Goal: Answer question/provide support: Participate in discussion

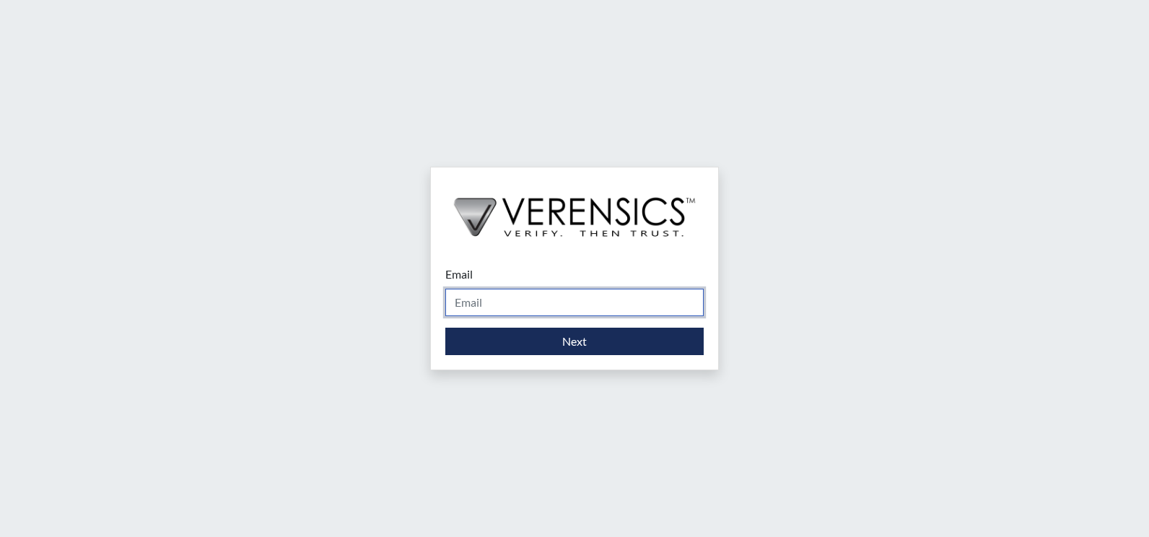
click at [574, 314] on input "Email" at bounding box center [574, 302] width 258 height 27
type input "[PERSON_NAME][EMAIL_ADDRESS][PERSON_NAME][DOMAIN_NAME]"
click at [543, 356] on div "Email mary.roth@gdc.ga.gov Please provide your email address. Next" at bounding box center [574, 310] width 287 height 118
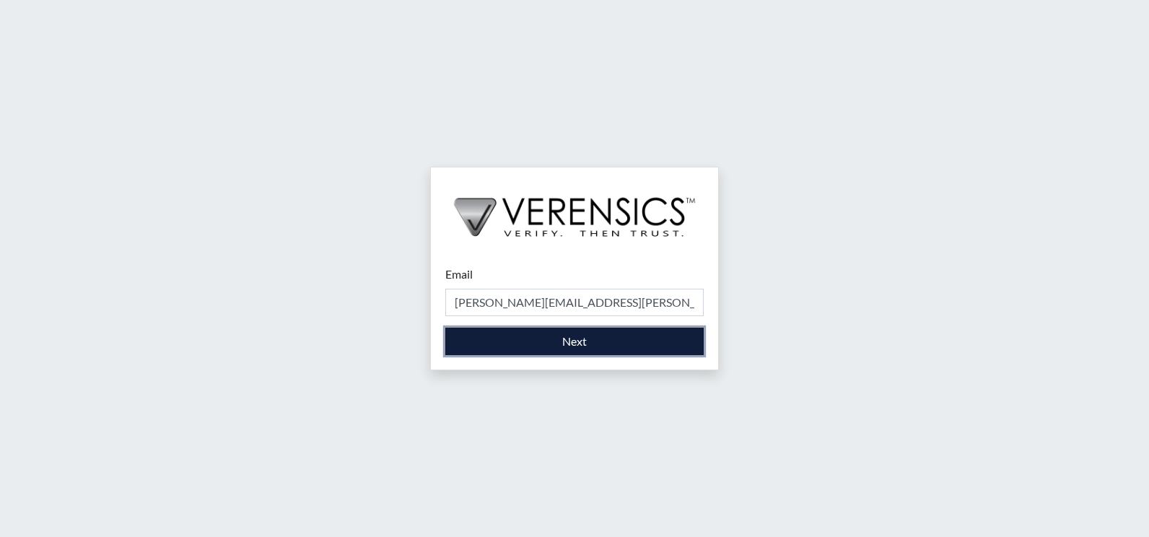
click at [543, 348] on button "Next" at bounding box center [574, 341] width 258 height 27
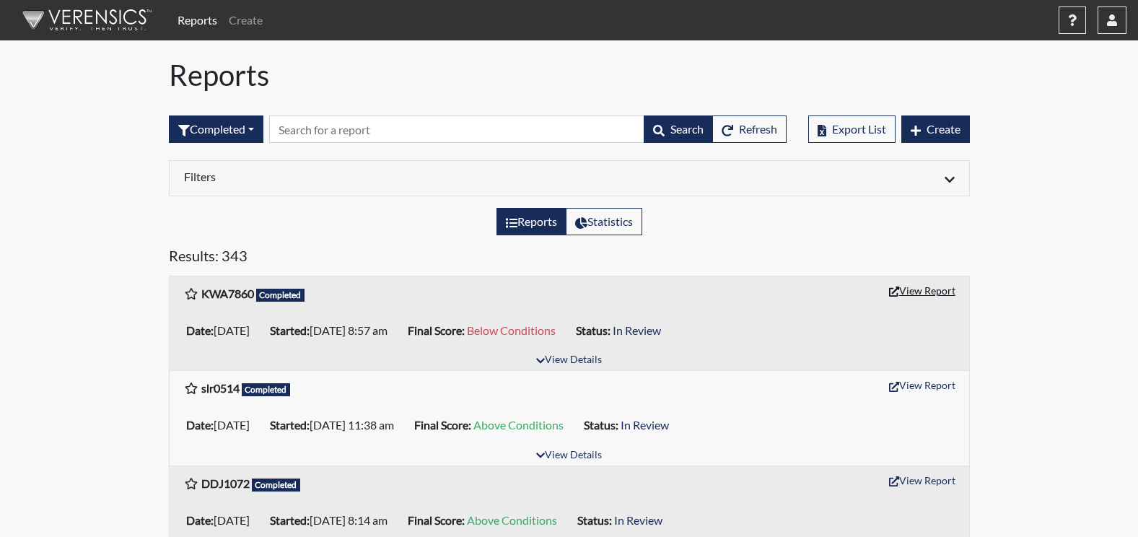
click at [910, 289] on button "View Report" at bounding box center [922, 290] width 79 height 22
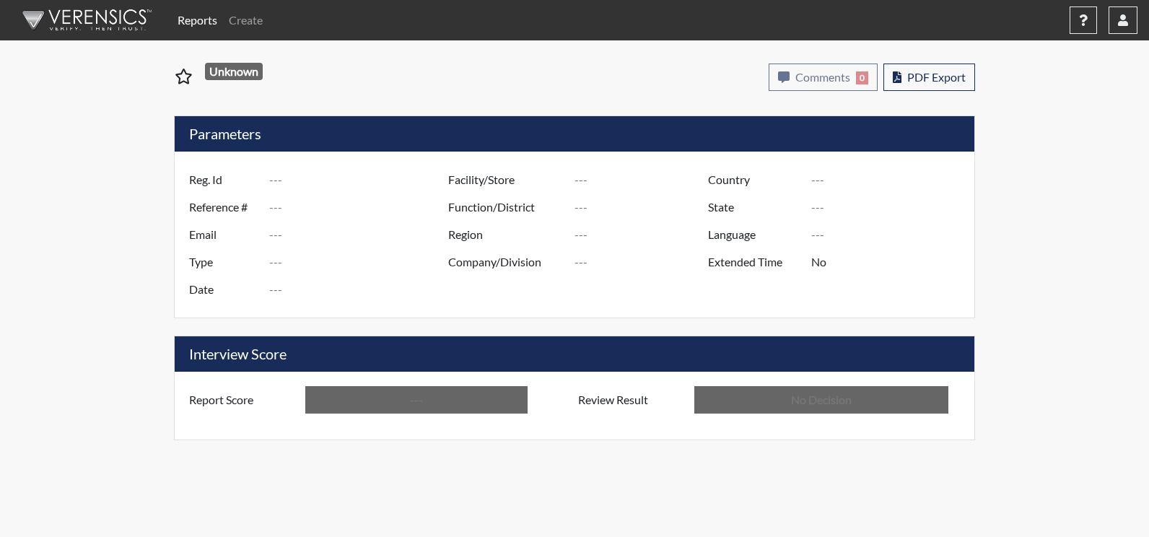
type input "KWA7860"
type input "51346"
type input "---"
type input "Corrections Pre-Employment"
type input "[DATE]"
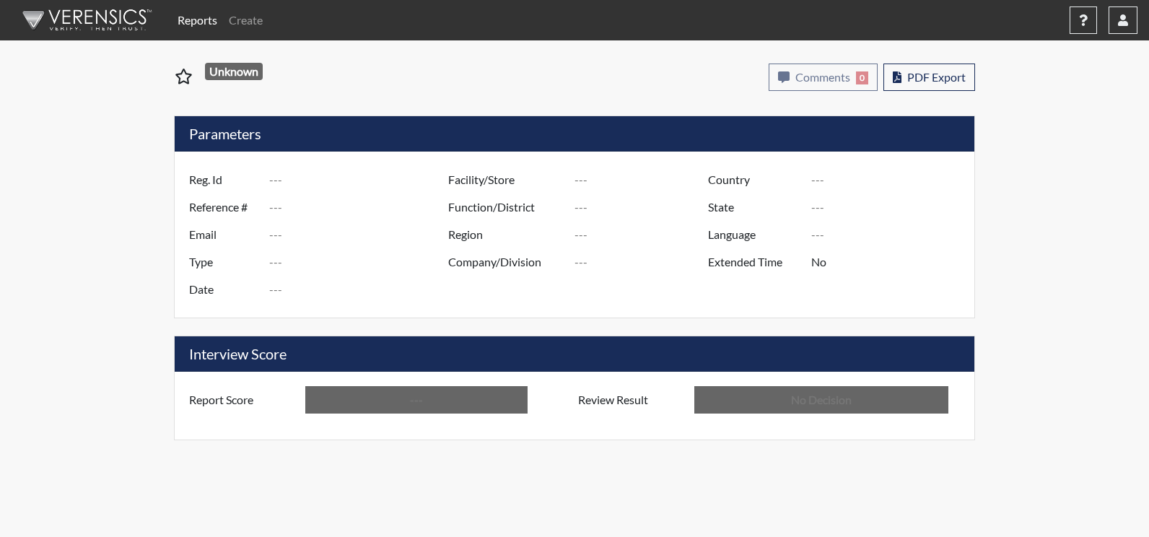
type input "[PERSON_NAME]"
type input "[GEOGRAPHIC_DATA]"
type input "[US_STATE]"
type input "English"
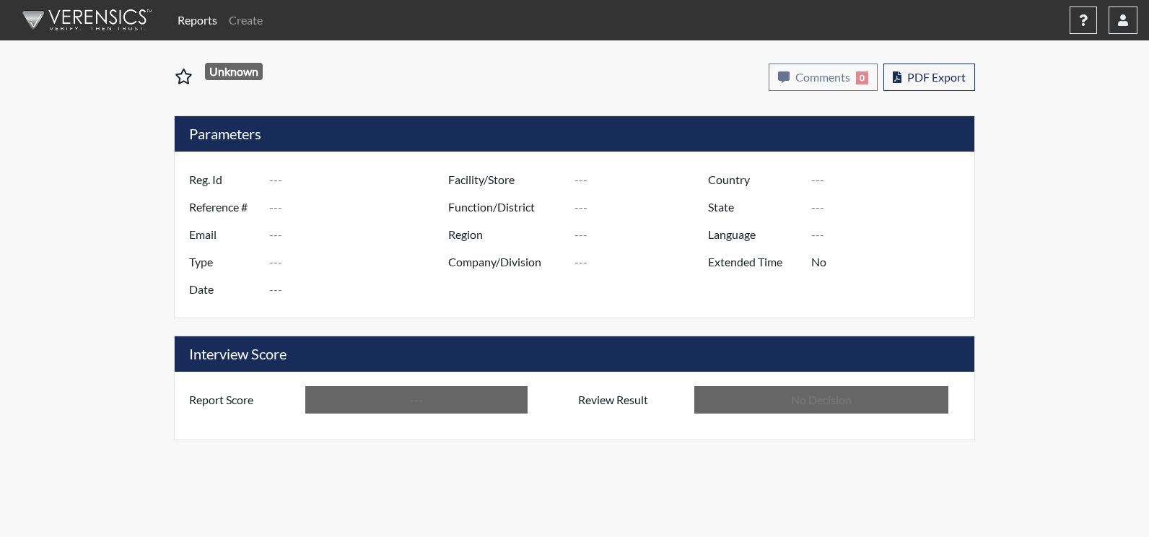
type input "Below Conditions"
type input "In Review"
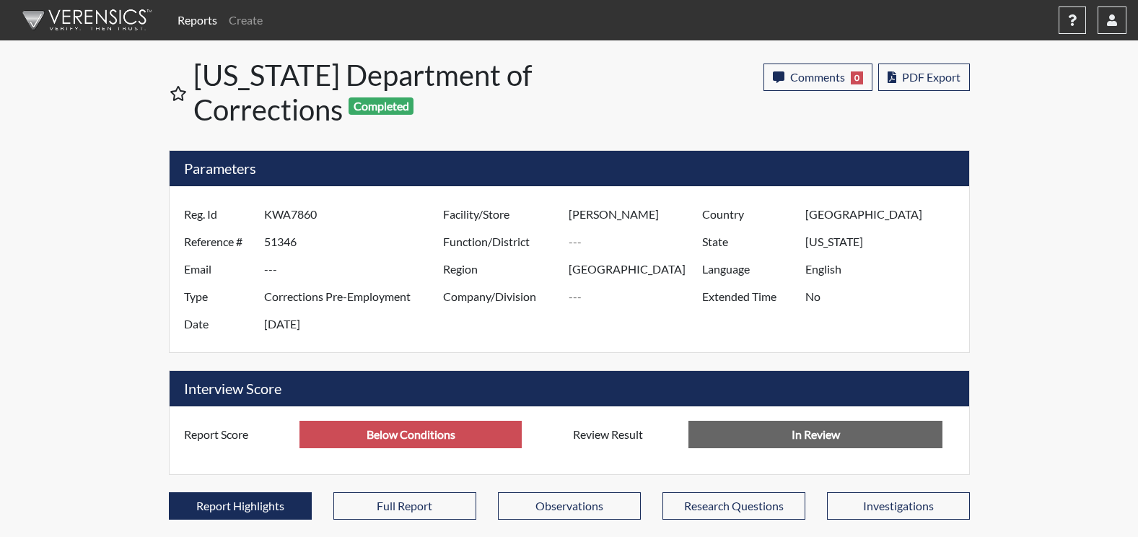
scroll to position [240, 600]
click at [929, 84] on button "PDF Export" at bounding box center [924, 77] width 92 height 27
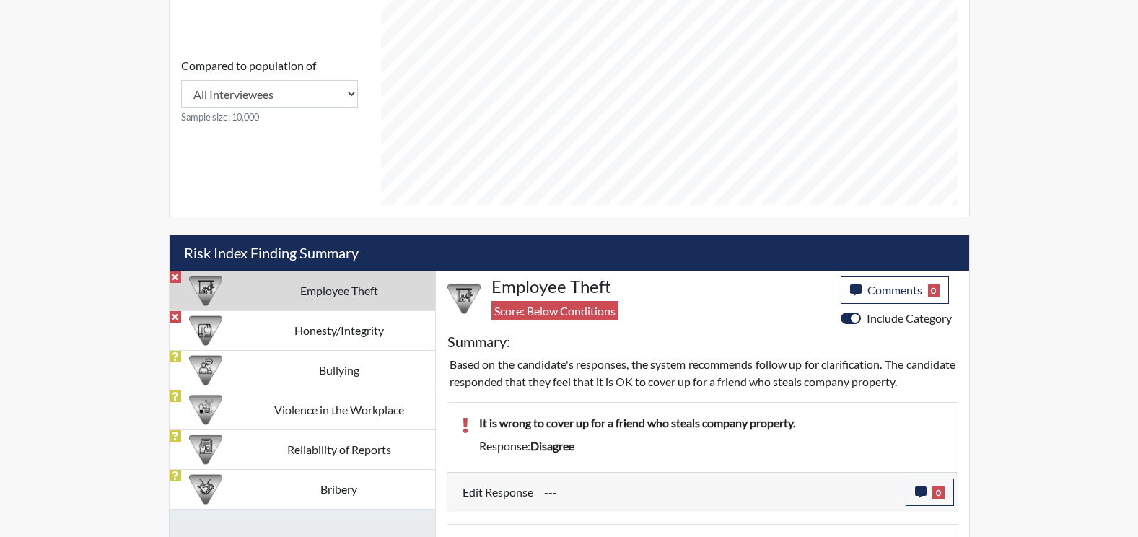
scroll to position [649, 0]
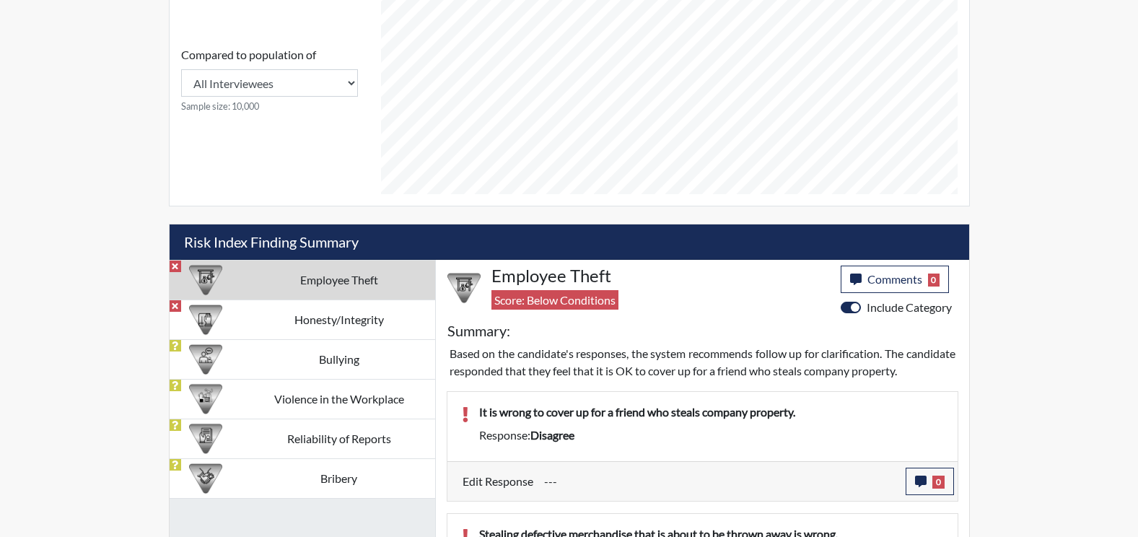
click at [362, 278] on td "Employee Theft" at bounding box center [338, 280] width 192 height 40
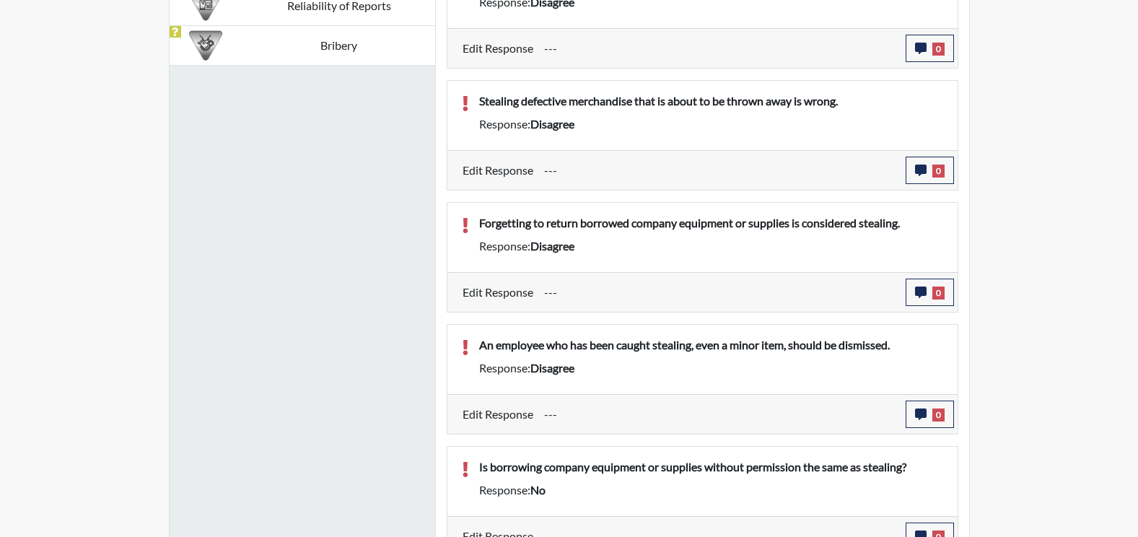
scroll to position [866, 0]
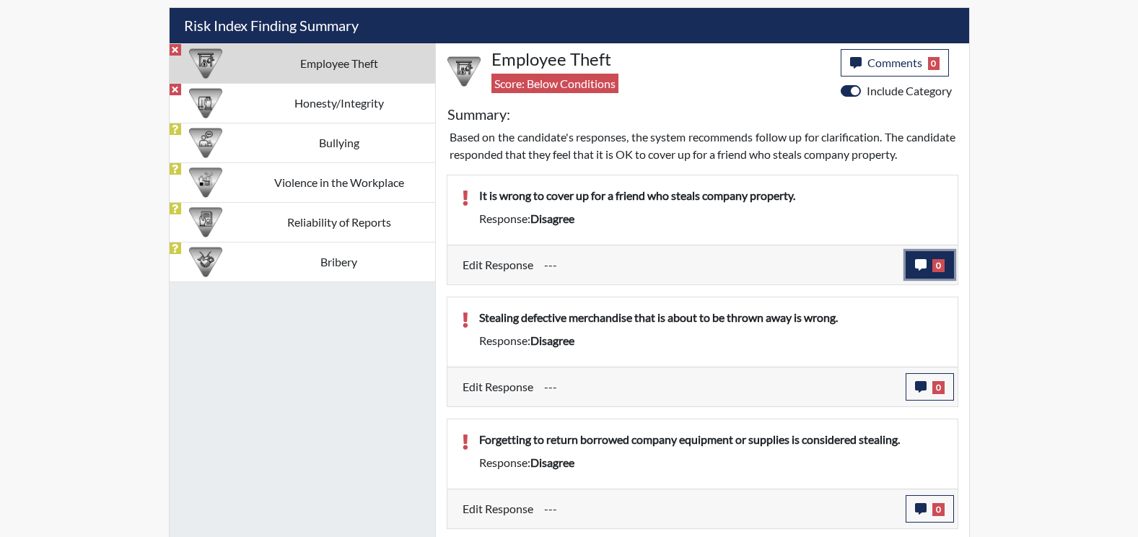
click at [915, 263] on icon "button" at bounding box center [921, 265] width 12 height 12
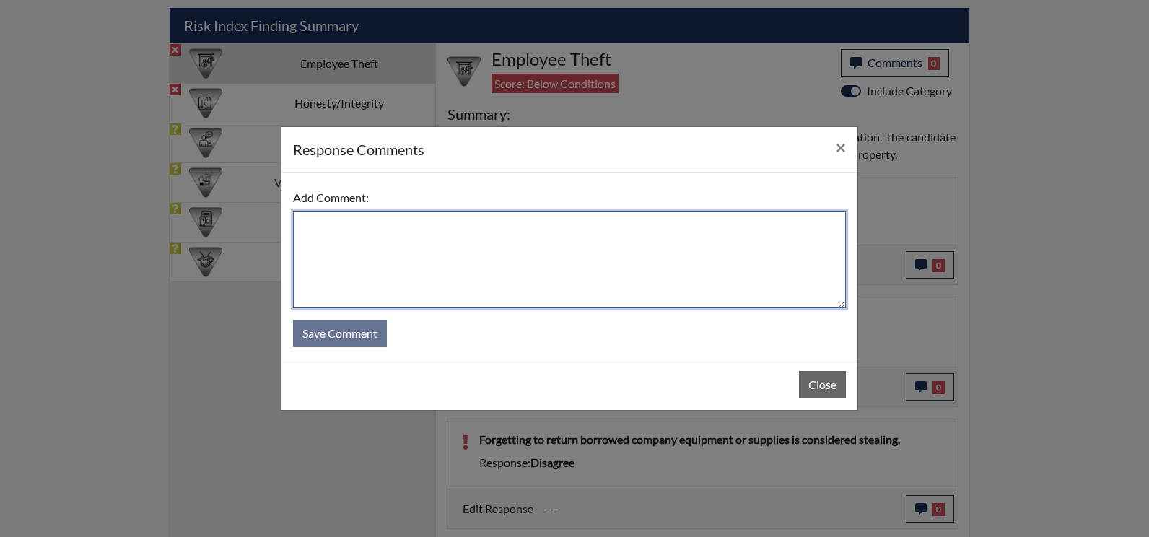
click at [362, 258] on textarea at bounding box center [569, 259] width 553 height 97
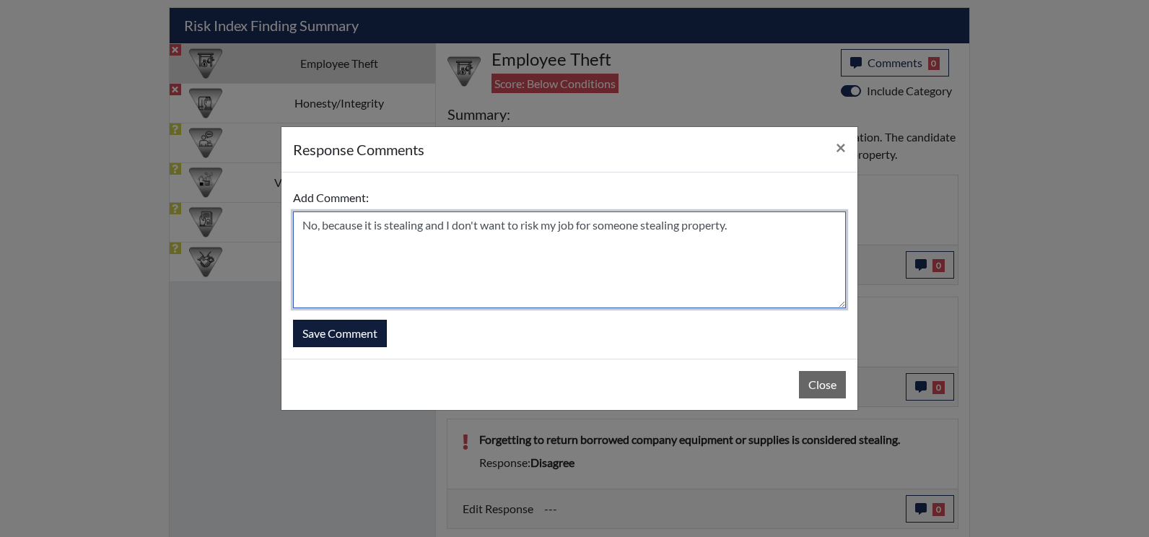
type textarea "No, because it is stealing and I don't want to risk my job for someone stealing…"
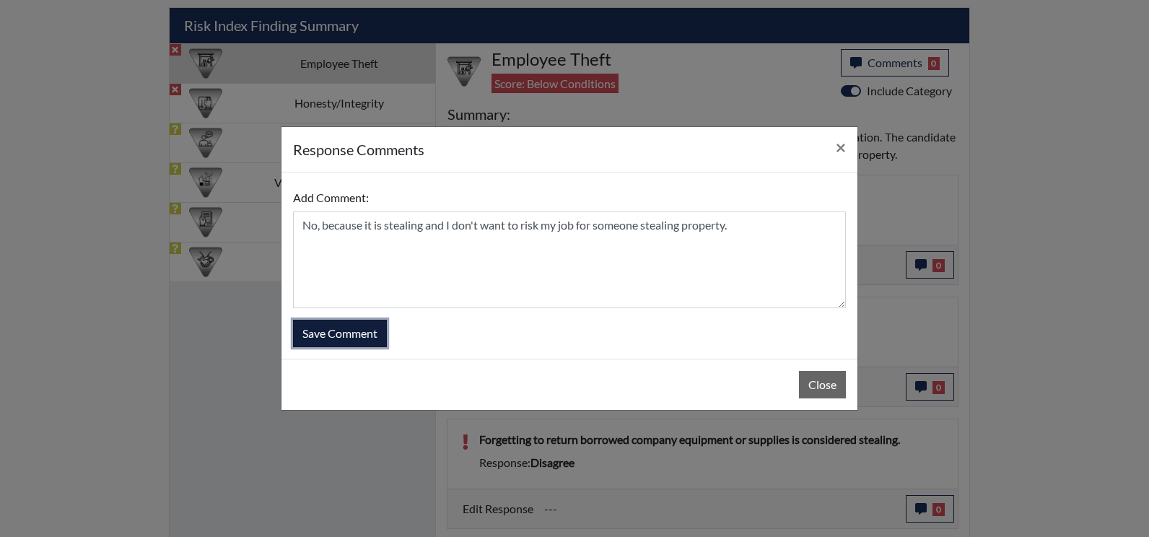
click at [318, 325] on button "Save Comment" at bounding box center [340, 333] width 94 height 27
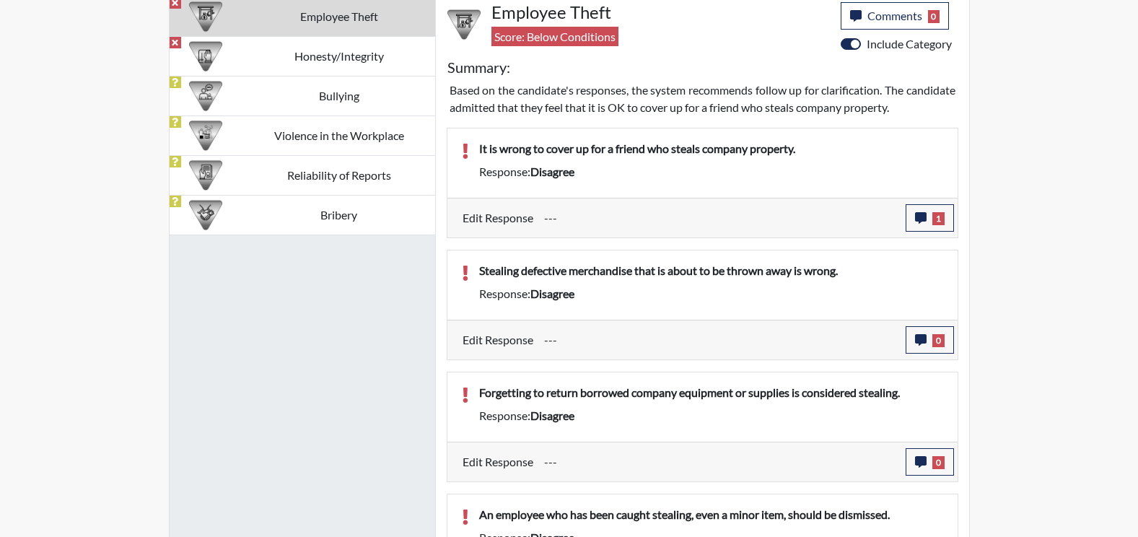
scroll to position [938, 0]
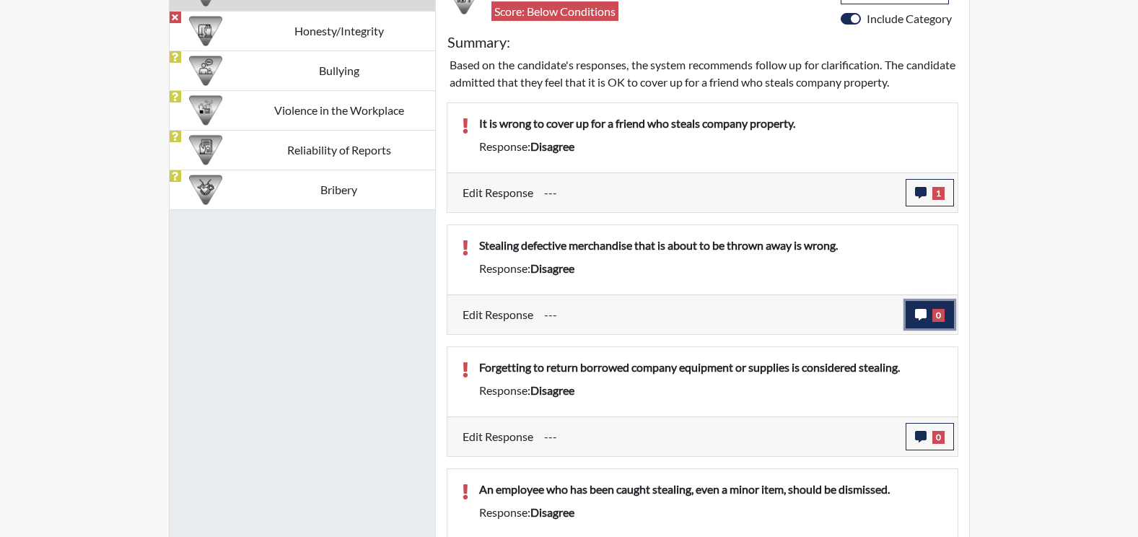
click at [922, 315] on icon "button" at bounding box center [921, 315] width 12 height 12
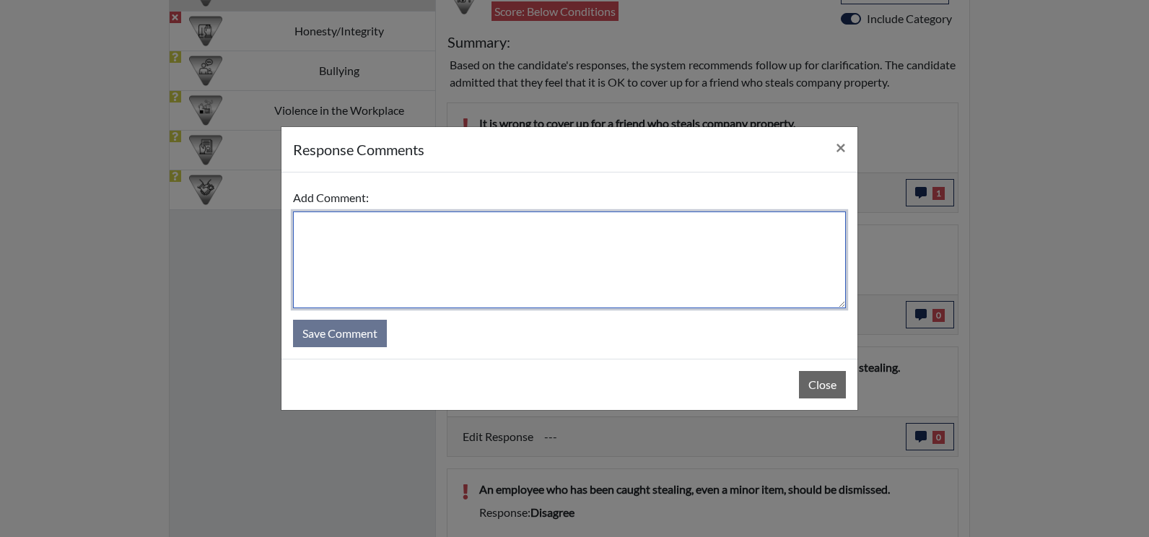
click at [478, 275] on textarea at bounding box center [569, 259] width 553 height 97
type textarea "I"
type textarea "Agree, it is still wrong."
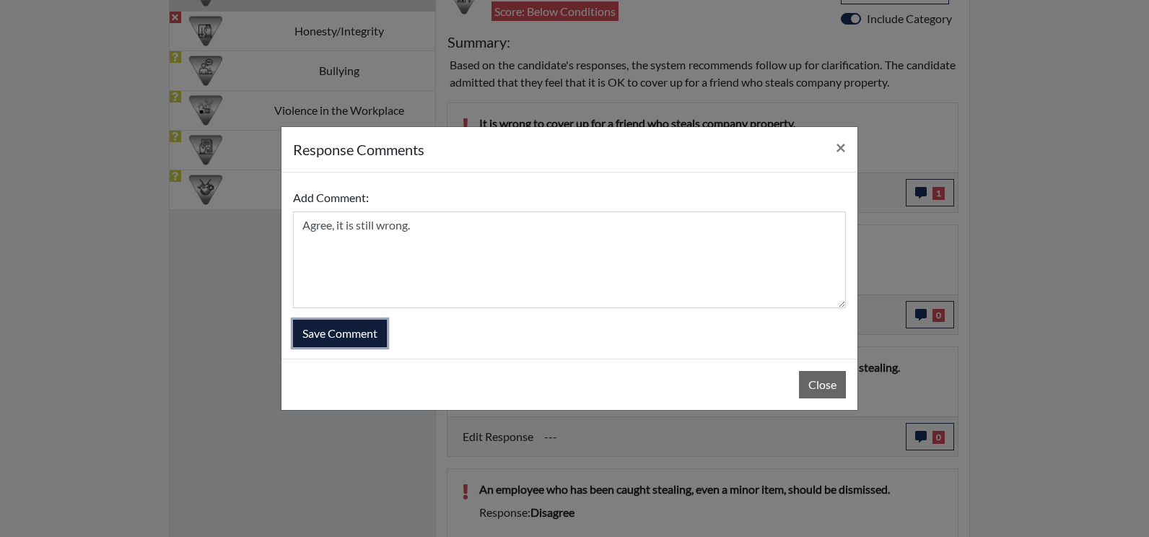
click at [325, 327] on button "Save Comment" at bounding box center [340, 333] width 94 height 27
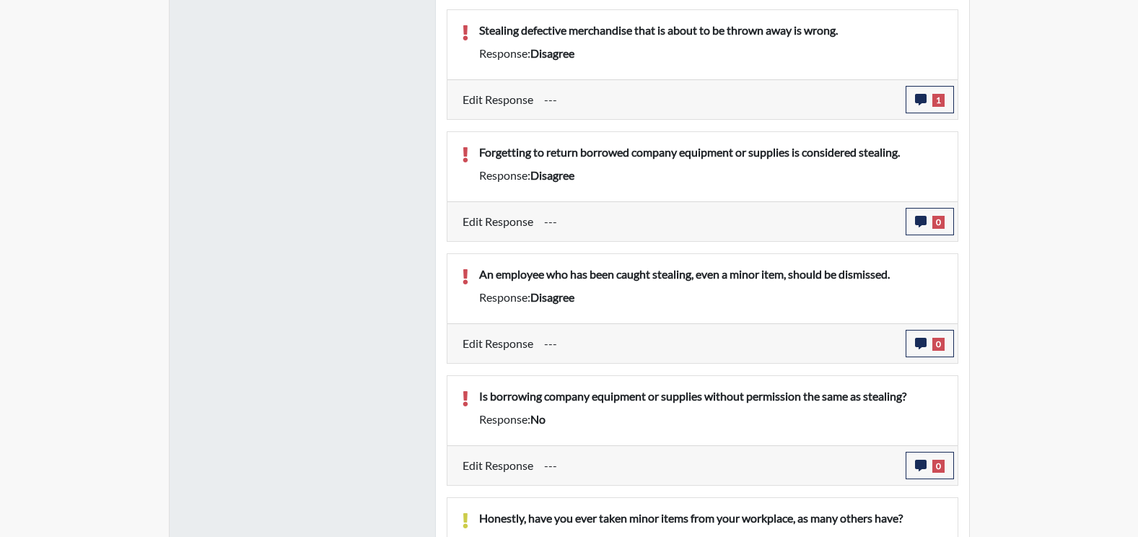
scroll to position [1155, 0]
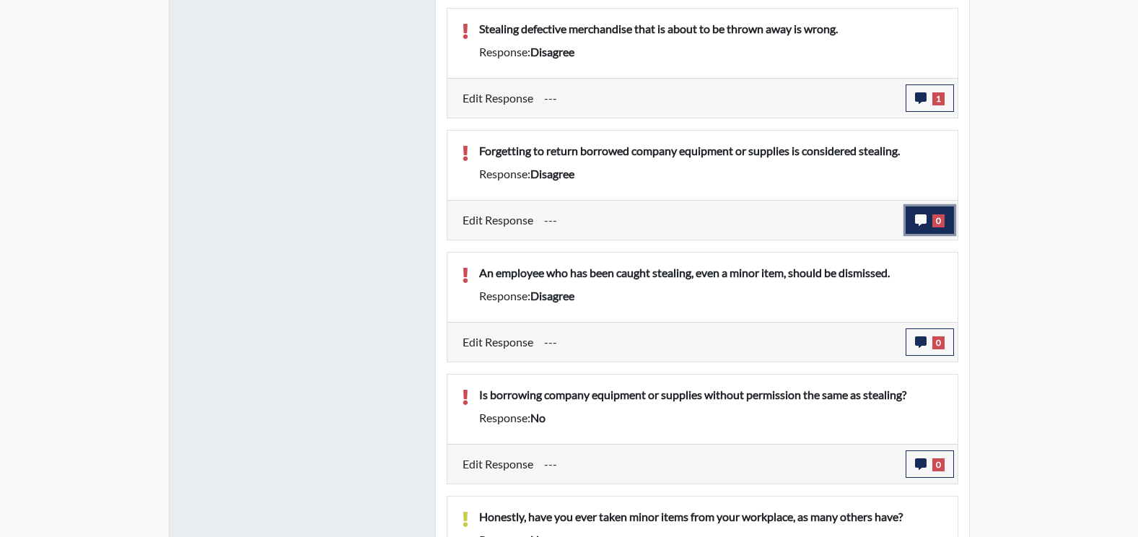
click at [911, 234] on button "0" at bounding box center [930, 219] width 48 height 27
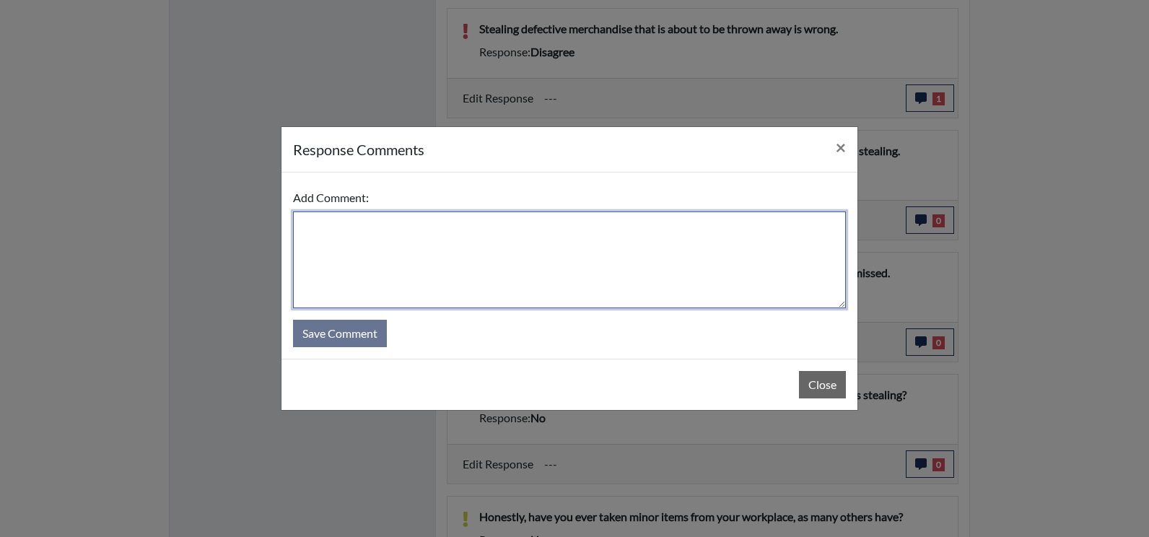
click at [554, 247] on textarea at bounding box center [569, 259] width 553 height 97
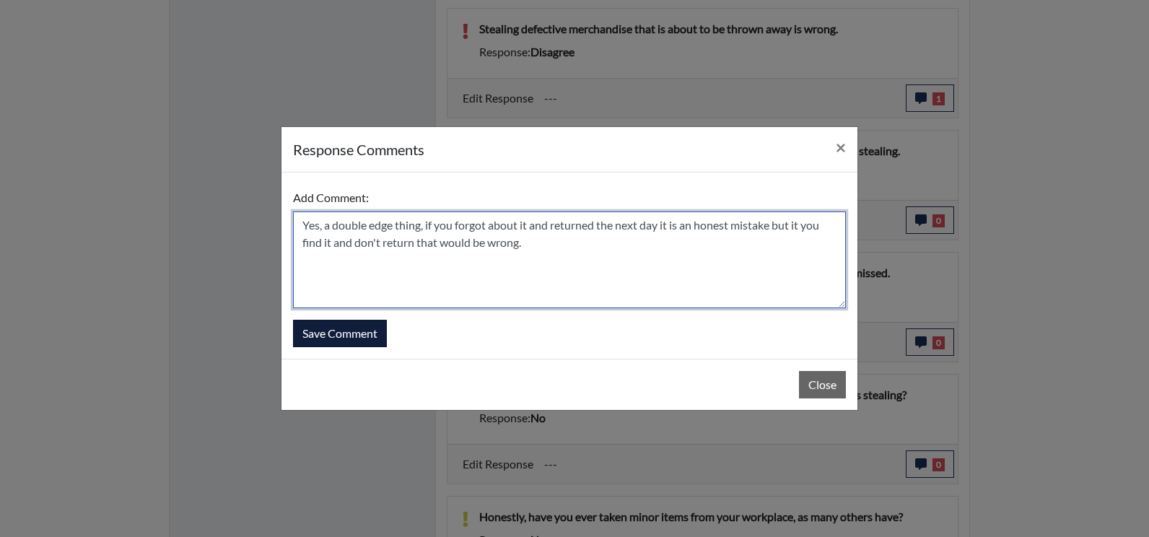
type textarea "Yes, a double edge thing, if you forgot about it and returned the next day it i…"
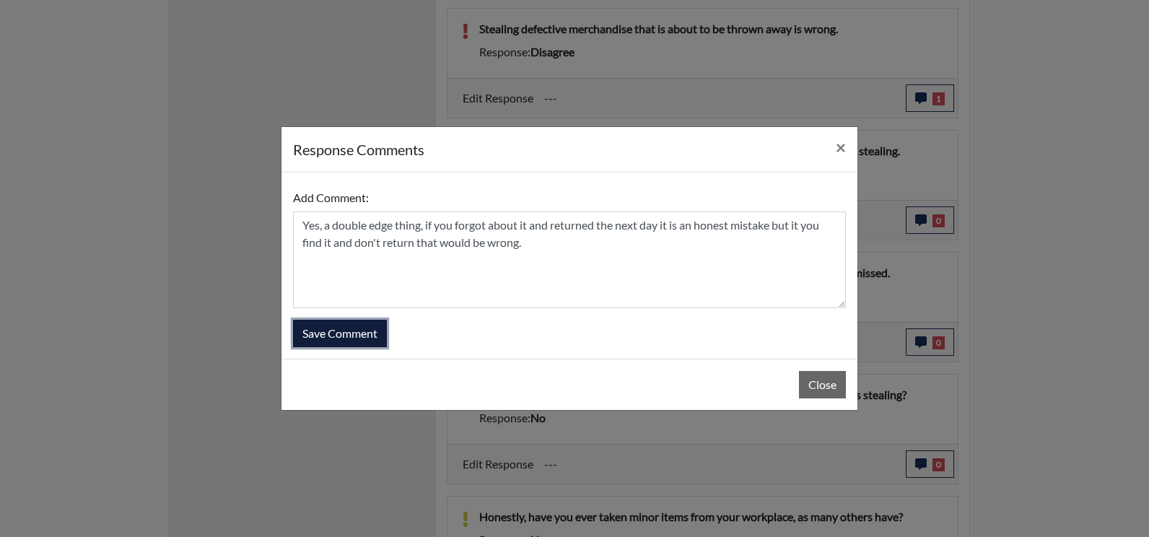
click at [322, 336] on button "Save Comment" at bounding box center [340, 333] width 94 height 27
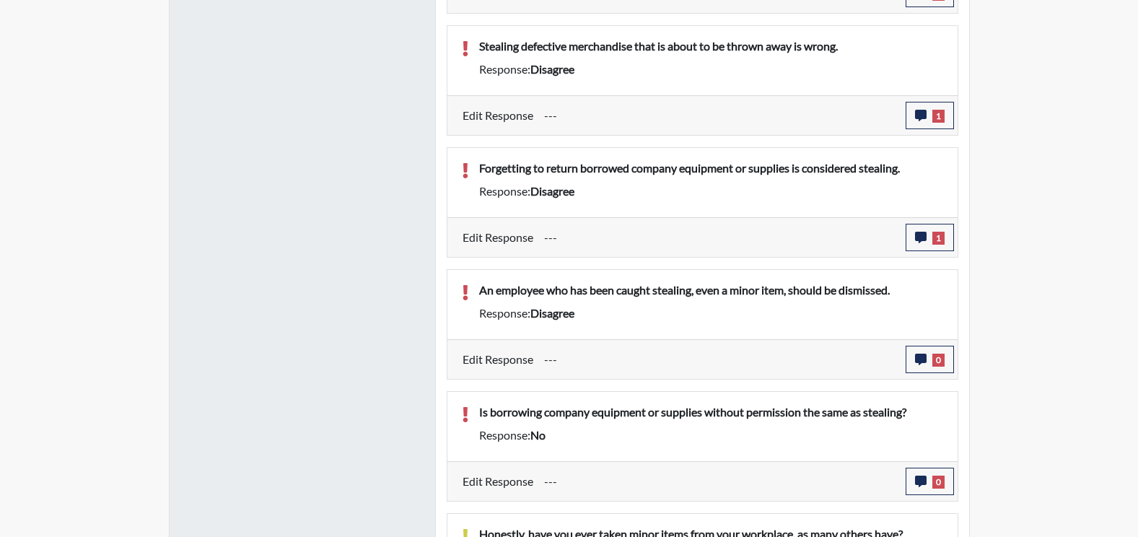
scroll to position [240, 600]
click at [924, 359] on icon "button" at bounding box center [921, 360] width 12 height 12
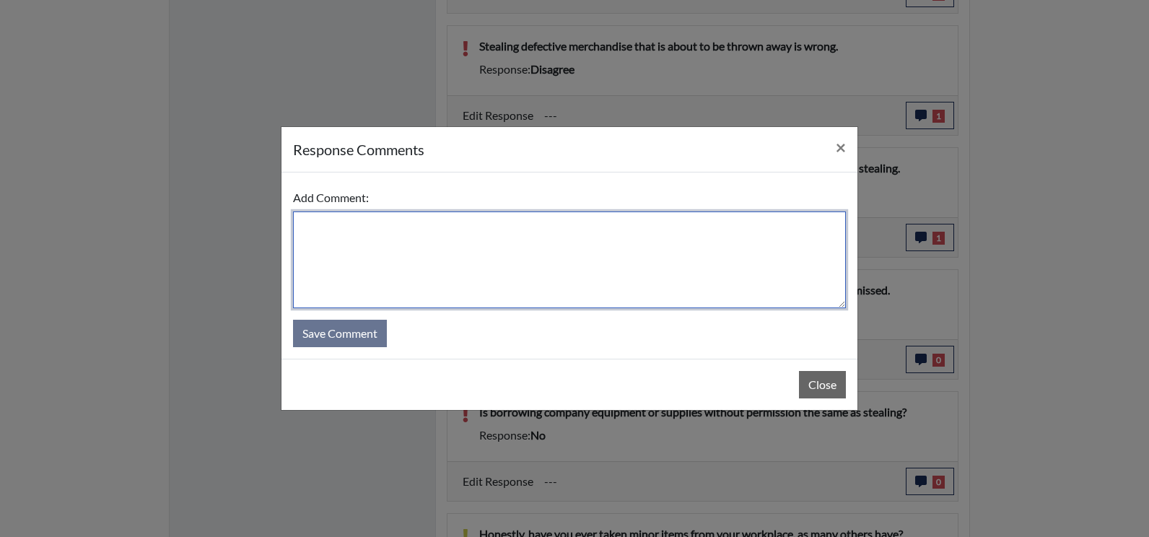
click at [356, 227] on textarea at bounding box center [569, 259] width 553 height 97
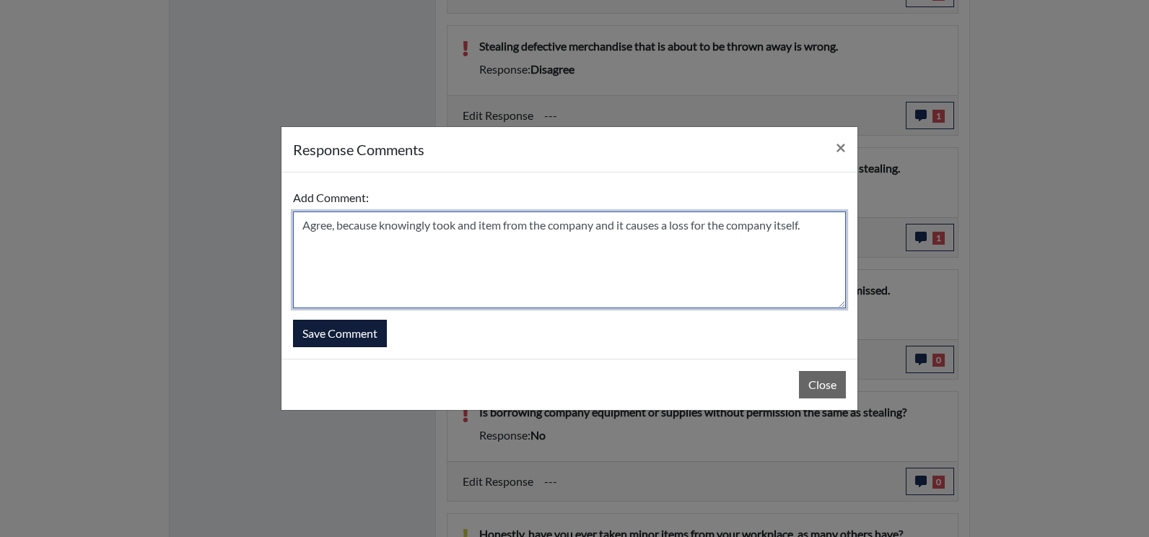
type textarea "Agree, because knowingly took and item from the company and it causes a loss fo…"
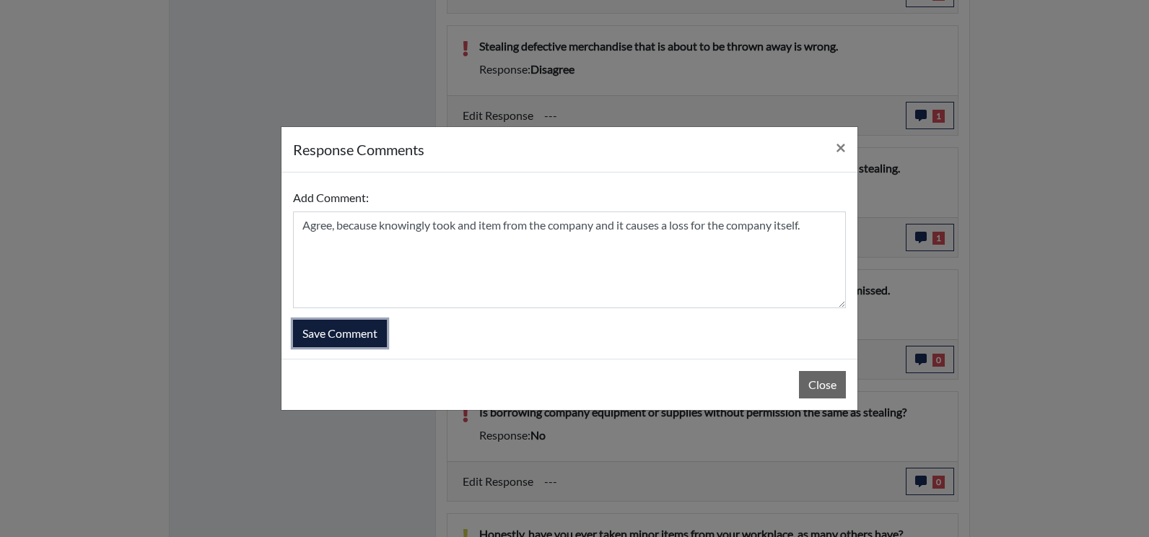
click at [351, 331] on button "Save Comment" at bounding box center [340, 333] width 94 height 27
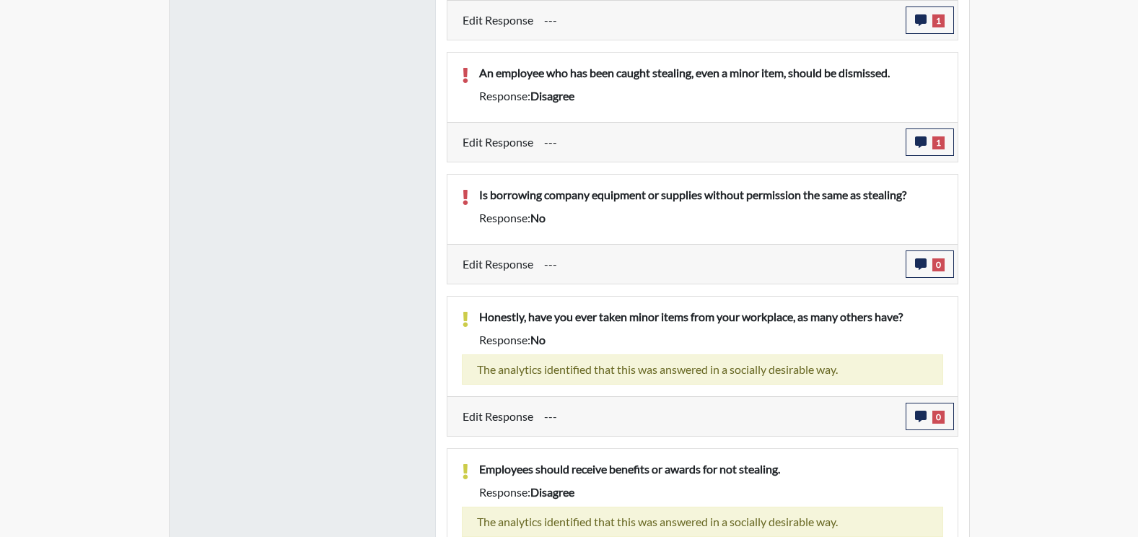
scroll to position [1371, 0]
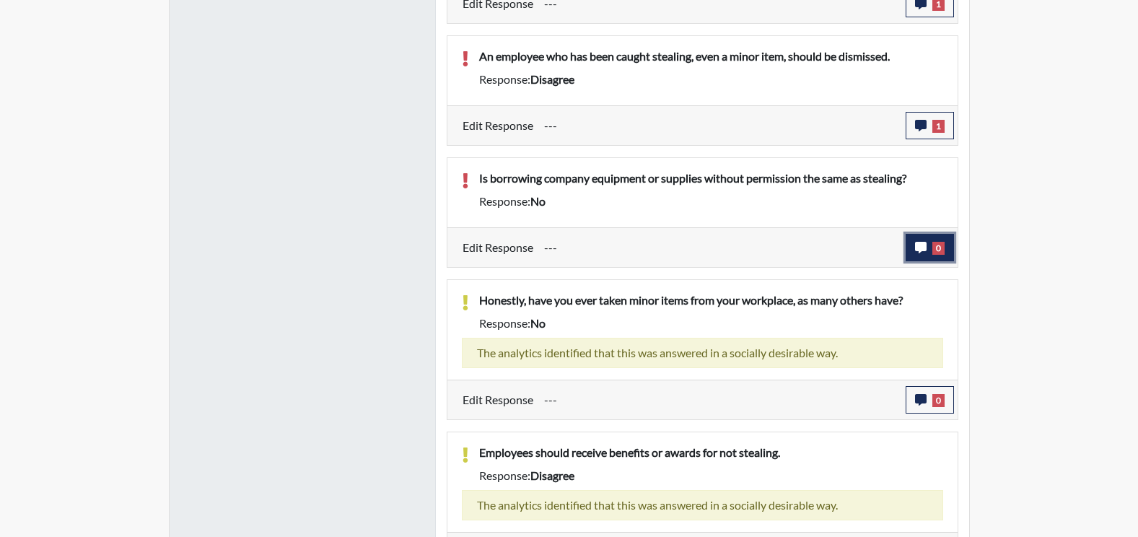
click at [916, 250] on icon "button" at bounding box center [921, 248] width 12 height 12
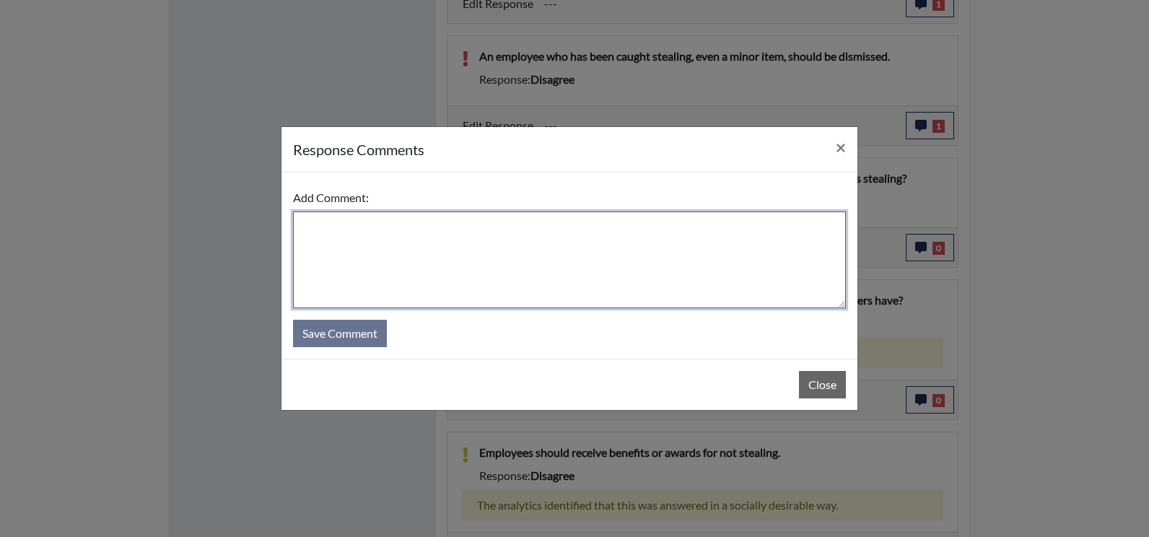
click at [517, 271] on textarea at bounding box center [569, 259] width 553 height 97
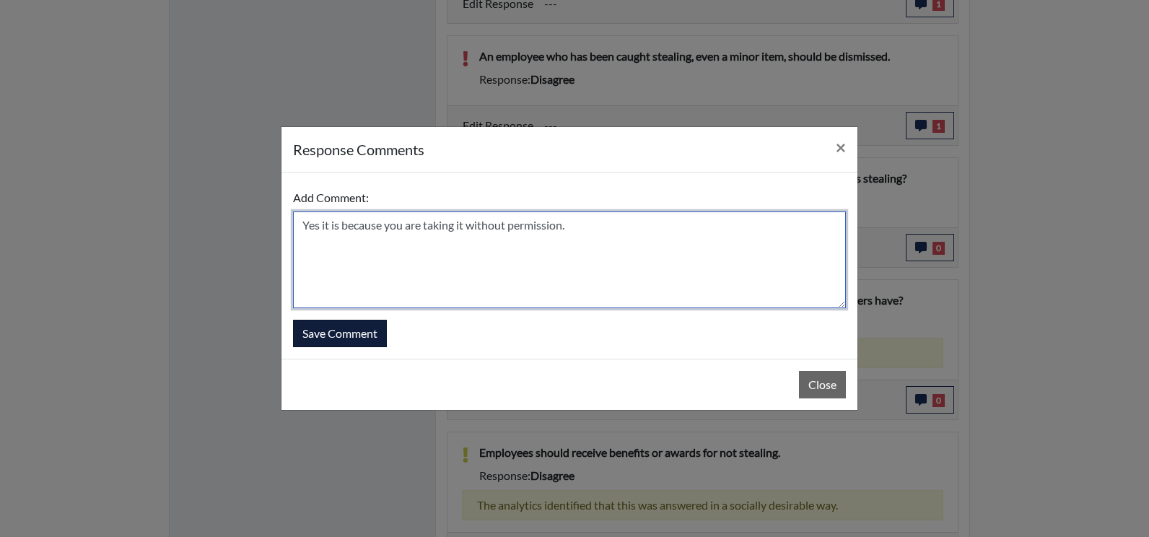
type textarea "Yes it is because you are taking it without permission."
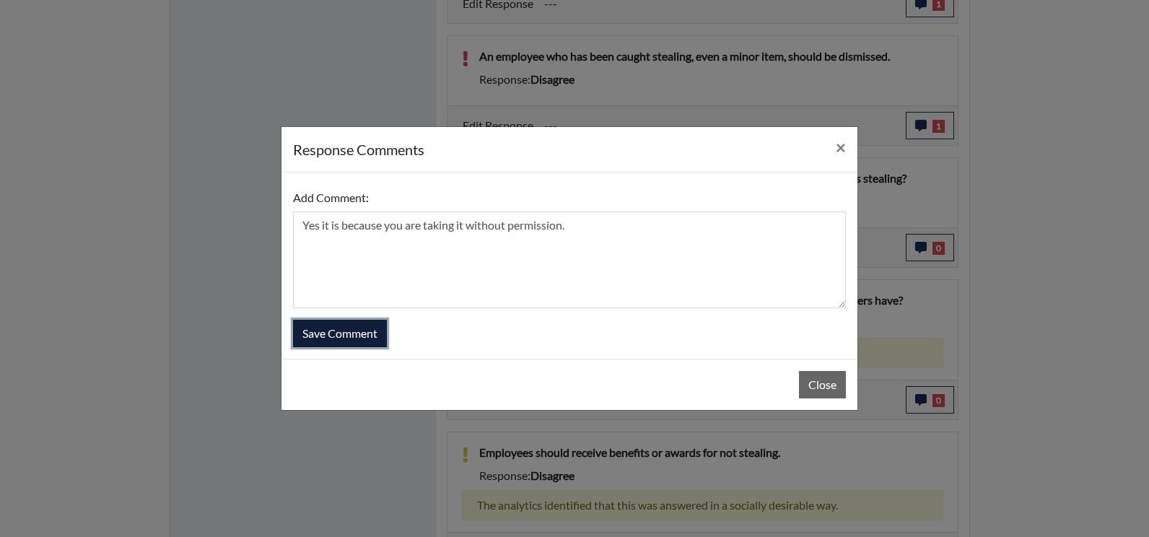
click at [345, 331] on button "Save Comment" at bounding box center [340, 333] width 94 height 27
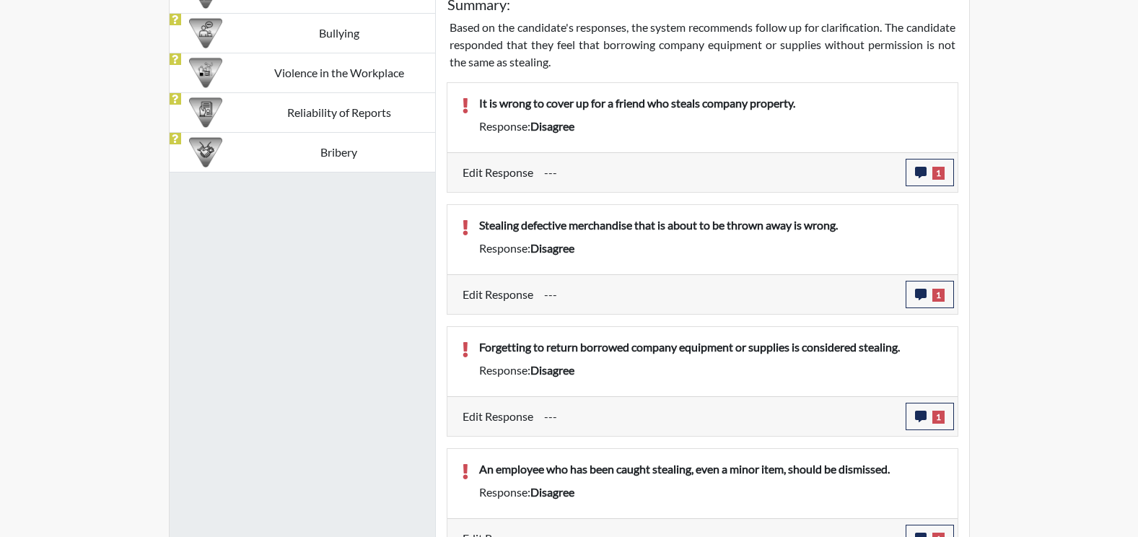
scroll to position [783, 0]
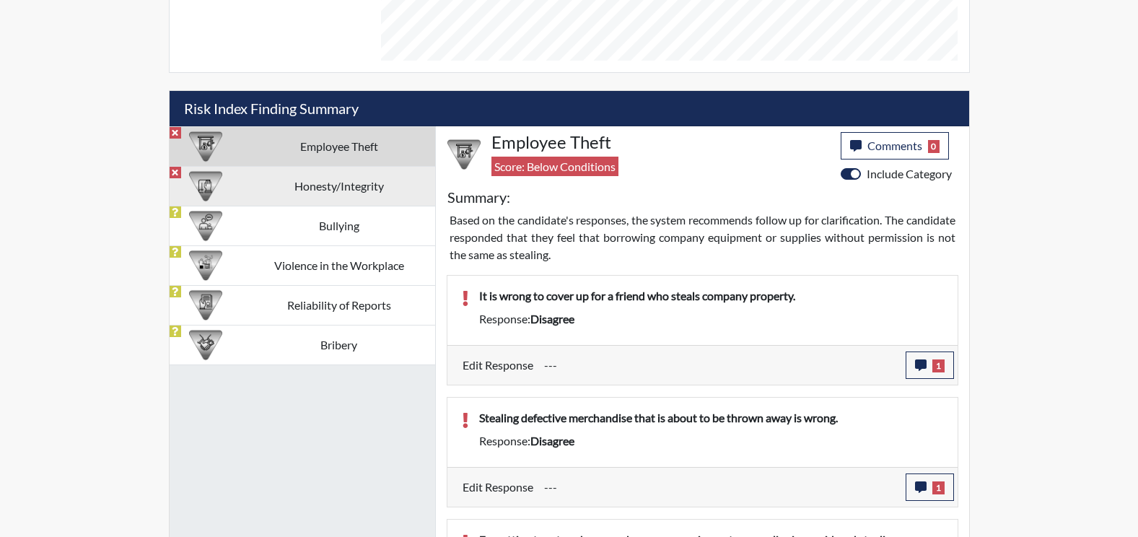
click at [348, 189] on td "Honesty/Integrity" at bounding box center [338, 186] width 192 height 40
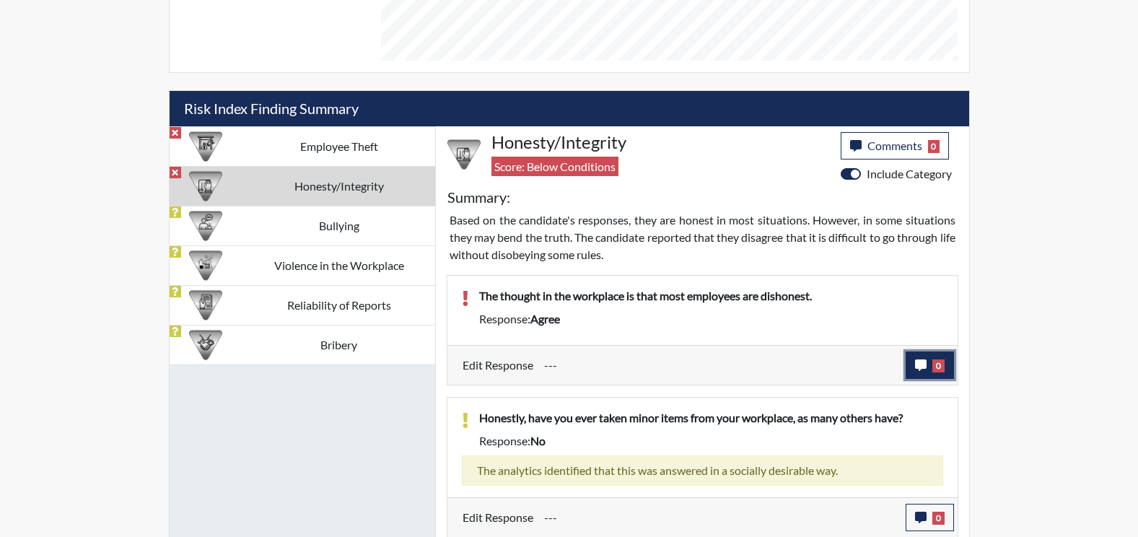
click at [918, 364] on icon "button" at bounding box center [921, 365] width 12 height 12
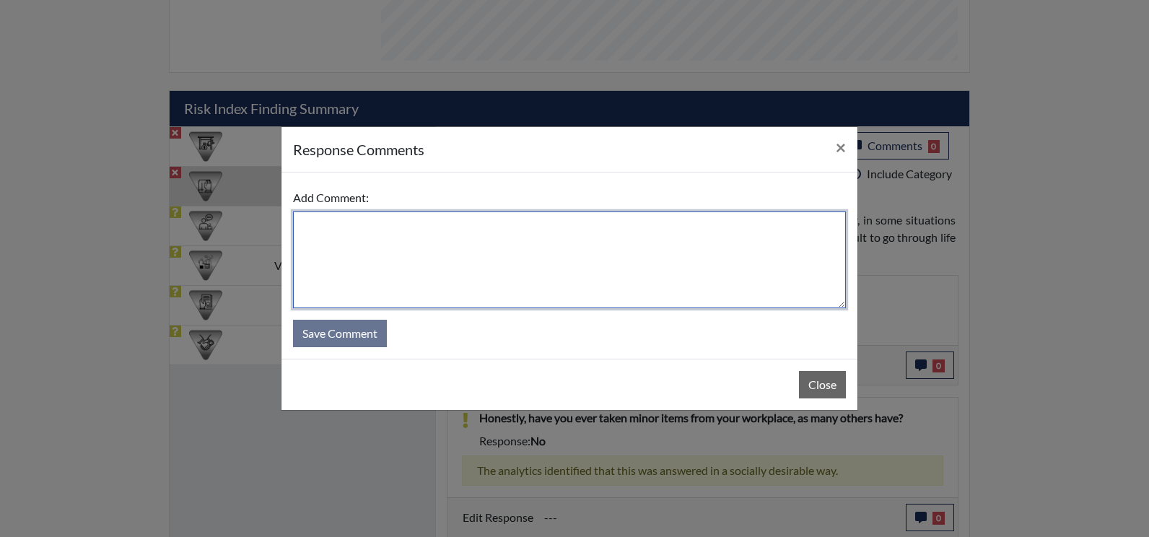
click at [430, 263] on textarea at bounding box center [569, 259] width 553 height 97
type textarea "Y"
click at [437, 228] on textarea "Agree, because lying is" at bounding box center [569, 259] width 553 height 97
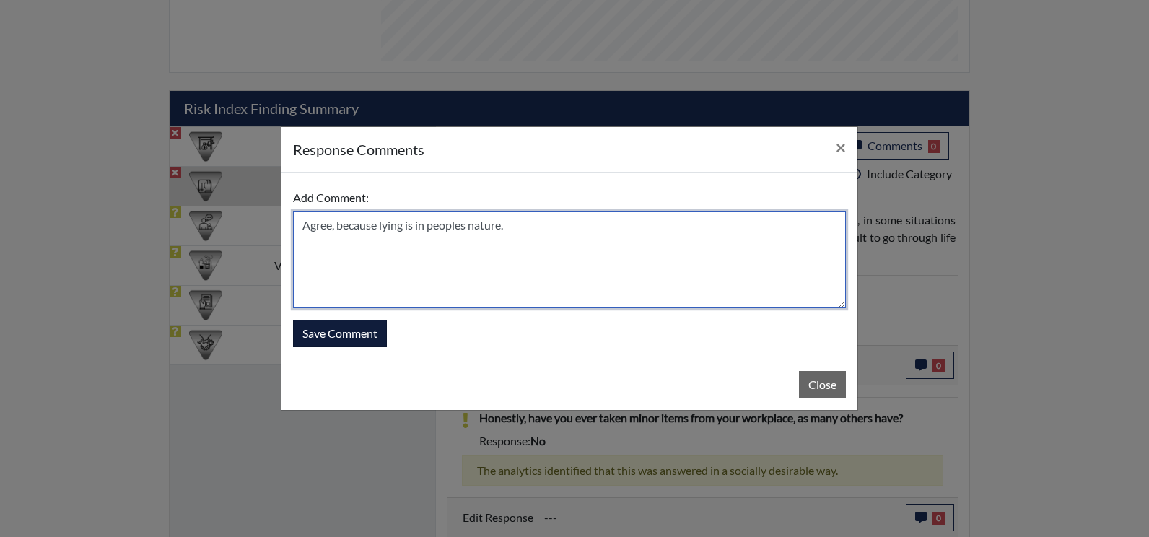
type textarea "Agree, because lying is in peoples nature."
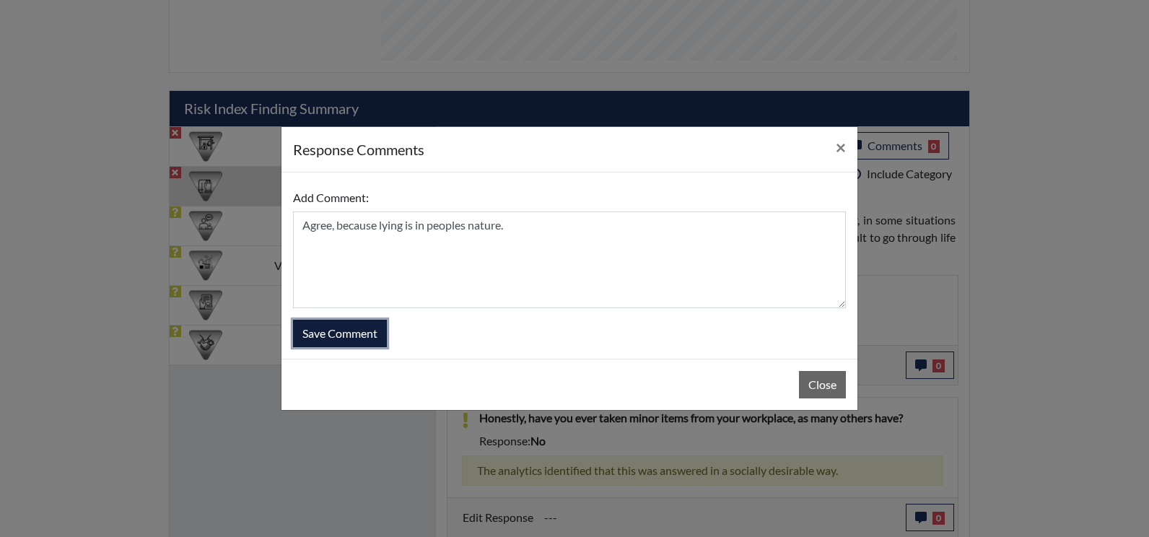
click at [353, 336] on button "Save Comment" at bounding box center [340, 333] width 94 height 27
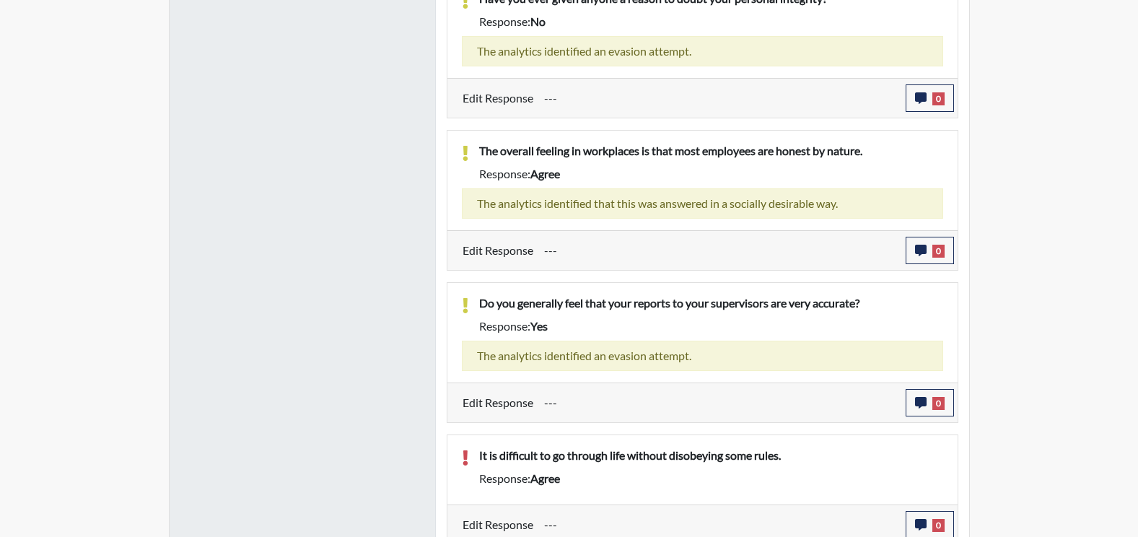
scroll to position [1533, 0]
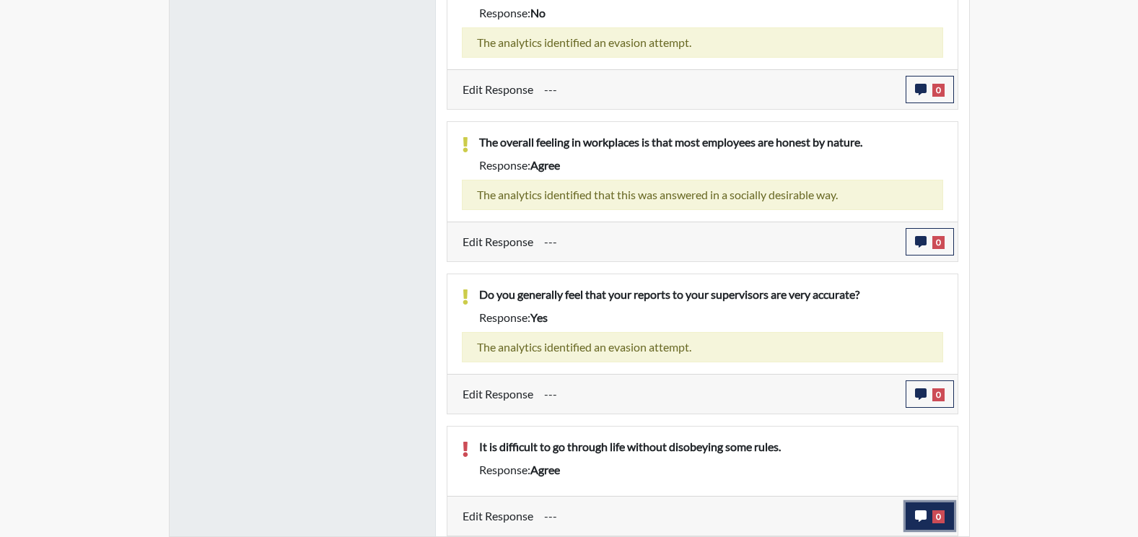
click at [918, 514] on icon "button" at bounding box center [921, 516] width 12 height 12
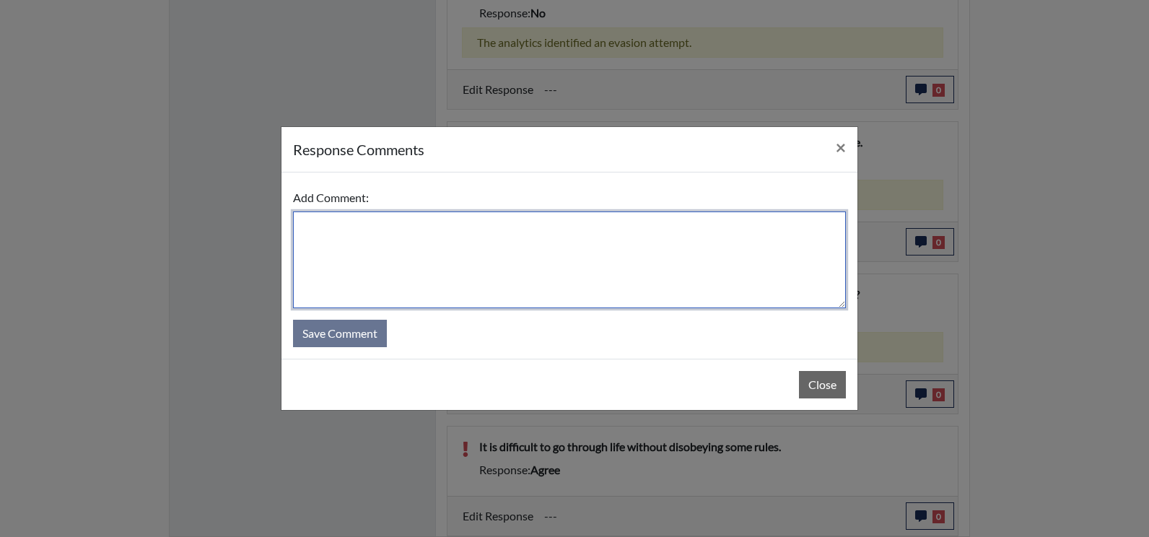
click at [349, 249] on textarea at bounding box center [569, 259] width 553 height 97
type textarea "Y"
type textarea "a"
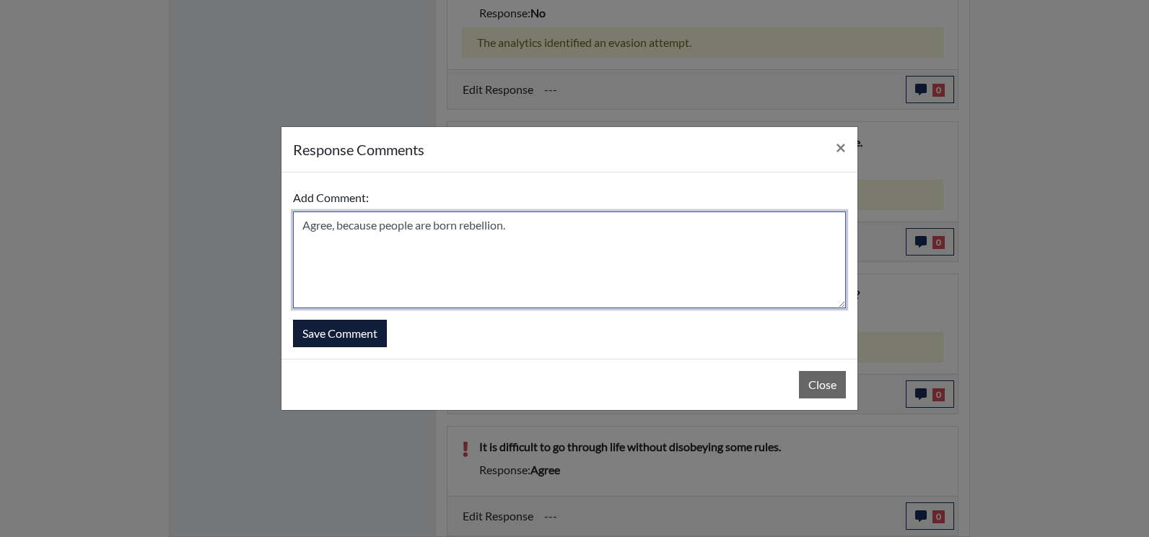
type textarea "Agree, because people are born rebellion."
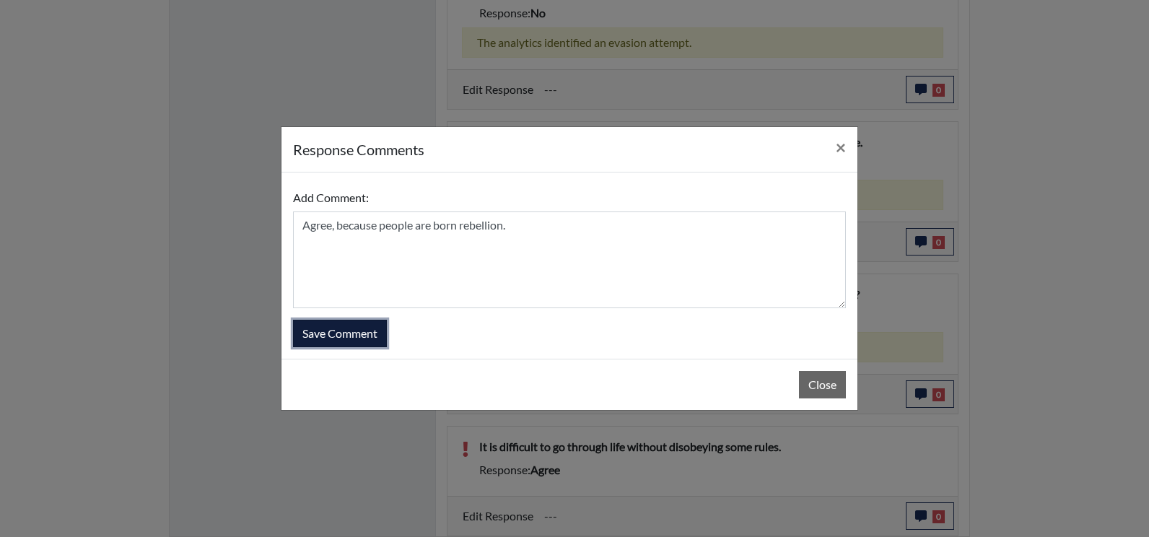
click at [327, 333] on button "Save Comment" at bounding box center [340, 333] width 94 height 27
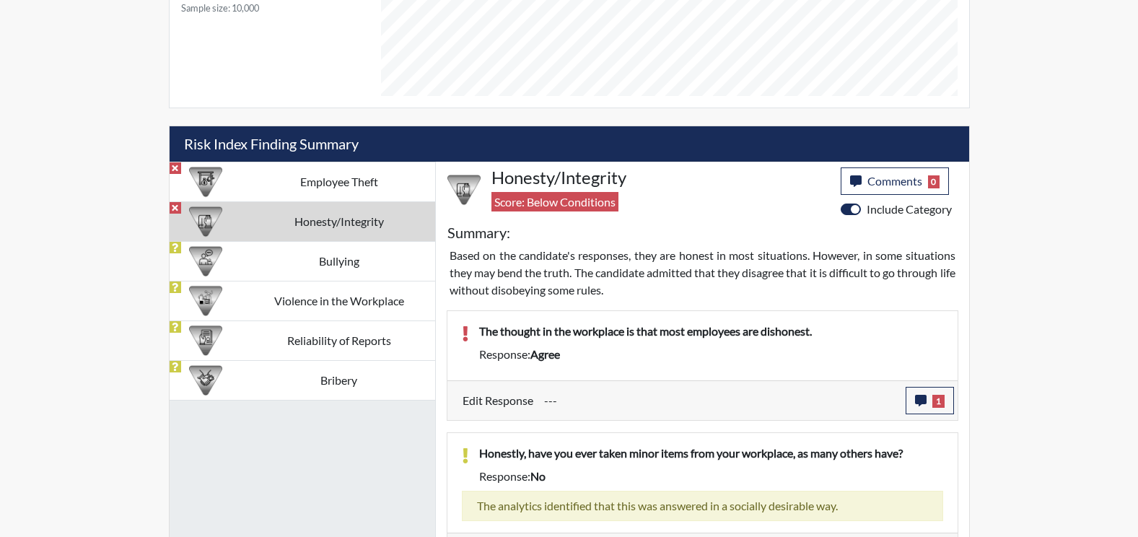
scroll to position [667, 0]
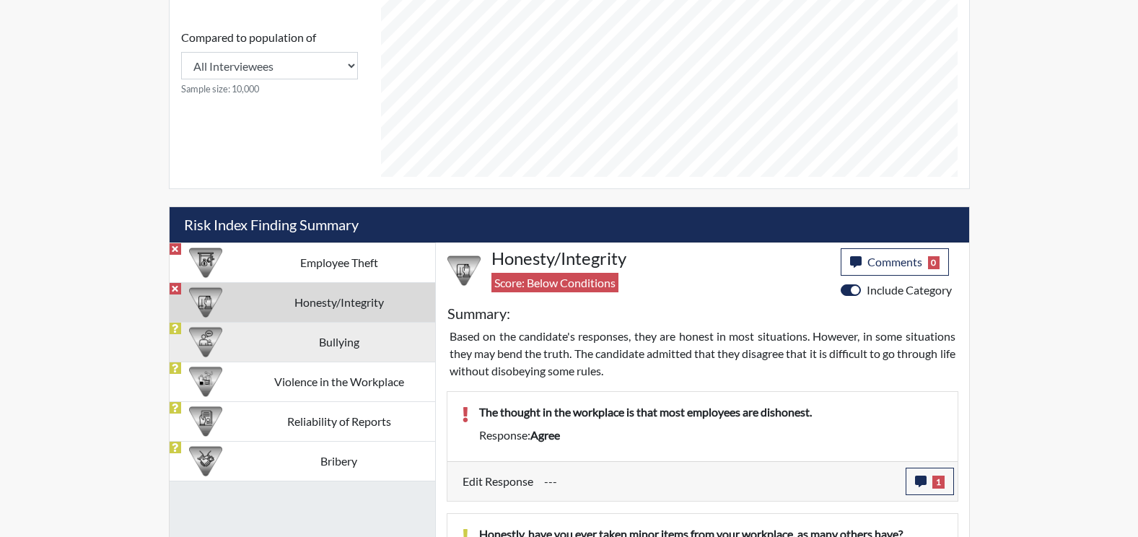
click at [339, 344] on td "Bullying" at bounding box center [338, 342] width 192 height 40
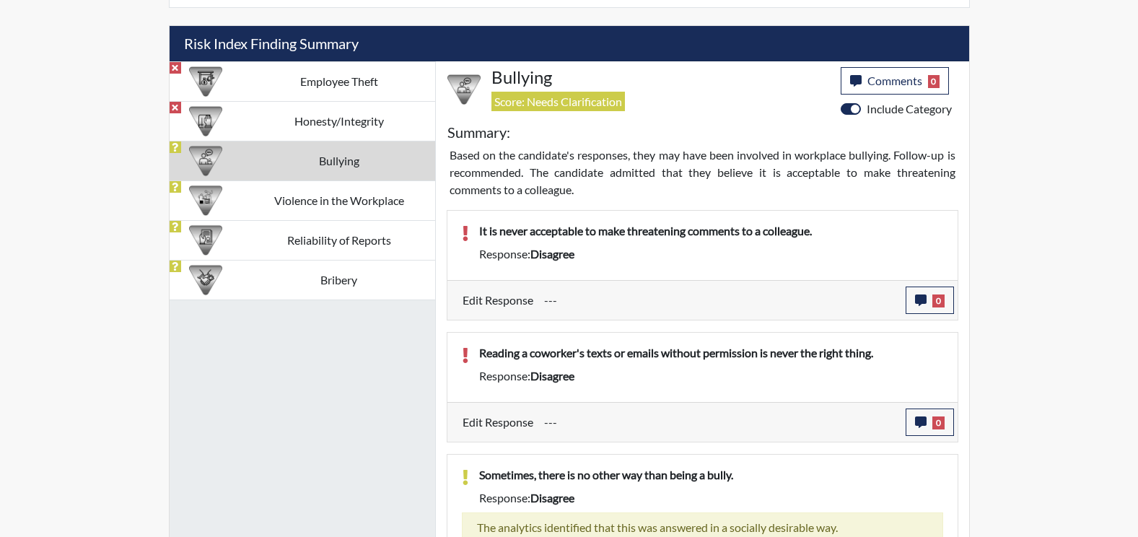
scroll to position [883, 0]
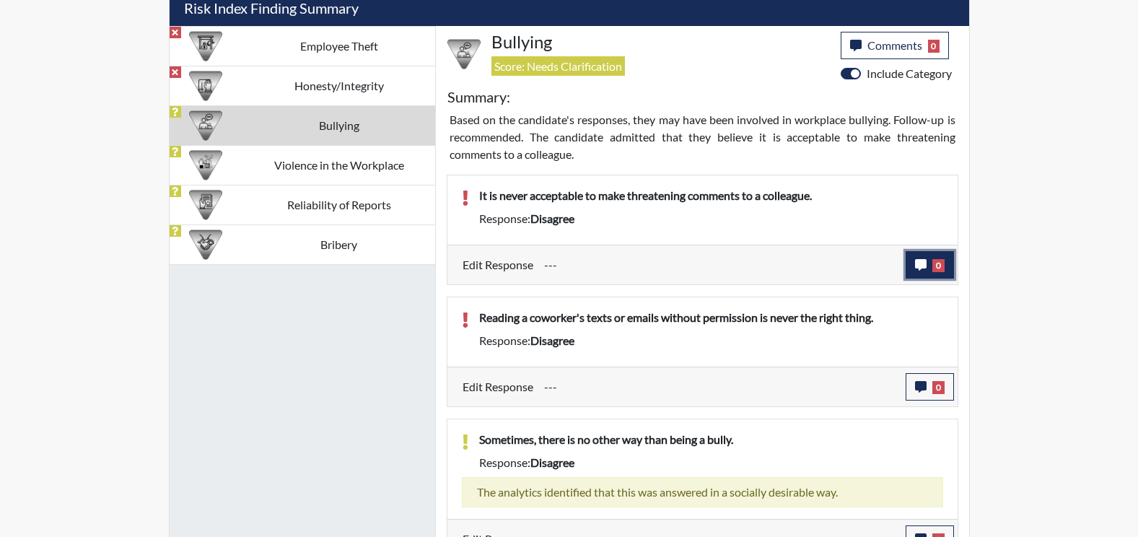
click at [919, 266] on icon "button" at bounding box center [921, 265] width 12 height 12
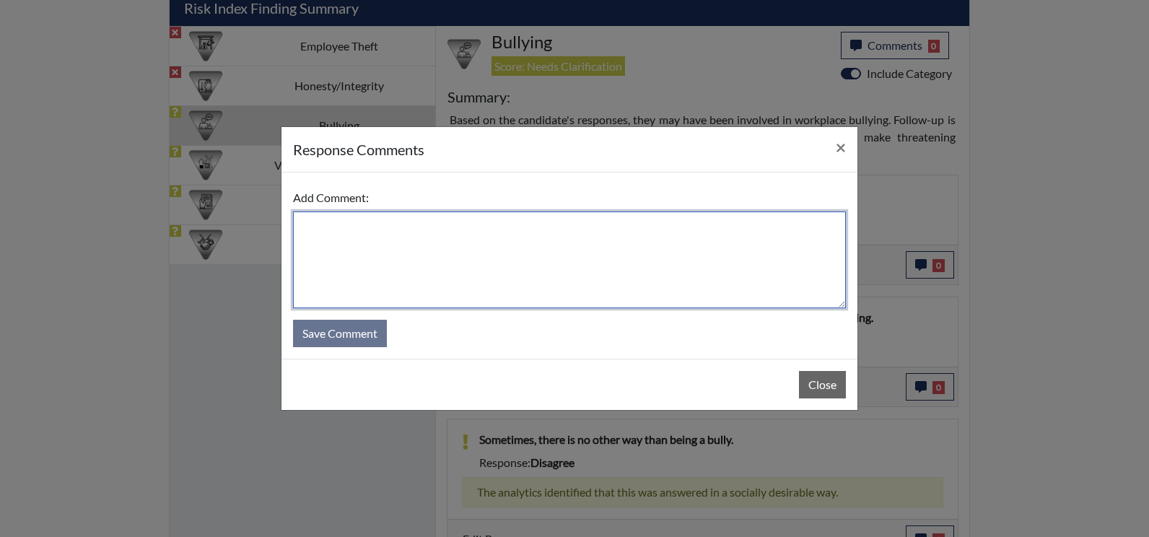
click at [480, 235] on textarea at bounding box center [569, 259] width 553 height 97
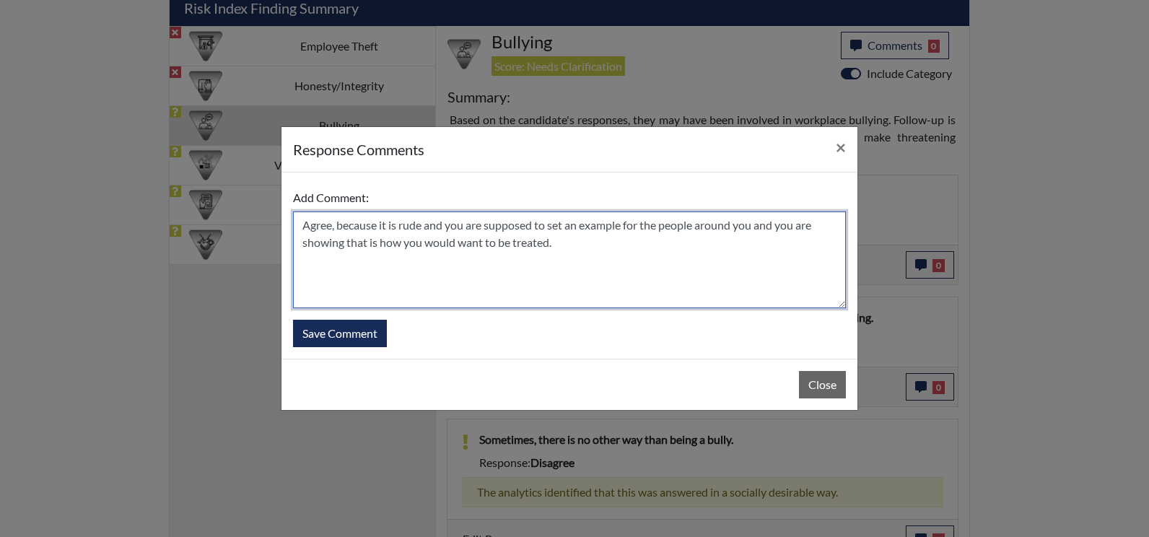
type textarea "Agree, because it is rude and you are supposed to set an example for the people…"
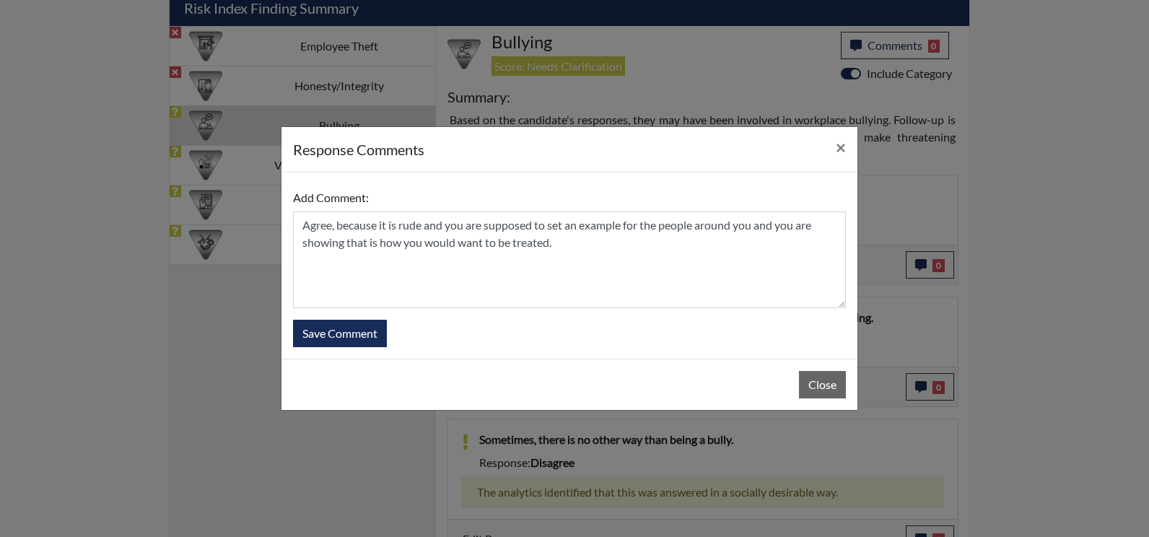
click at [344, 319] on form "Add Comment: Agree, because it is rude and you are supposed to set an example f…" at bounding box center [569, 265] width 553 height 163
click at [345, 326] on button "Save Comment" at bounding box center [340, 333] width 94 height 27
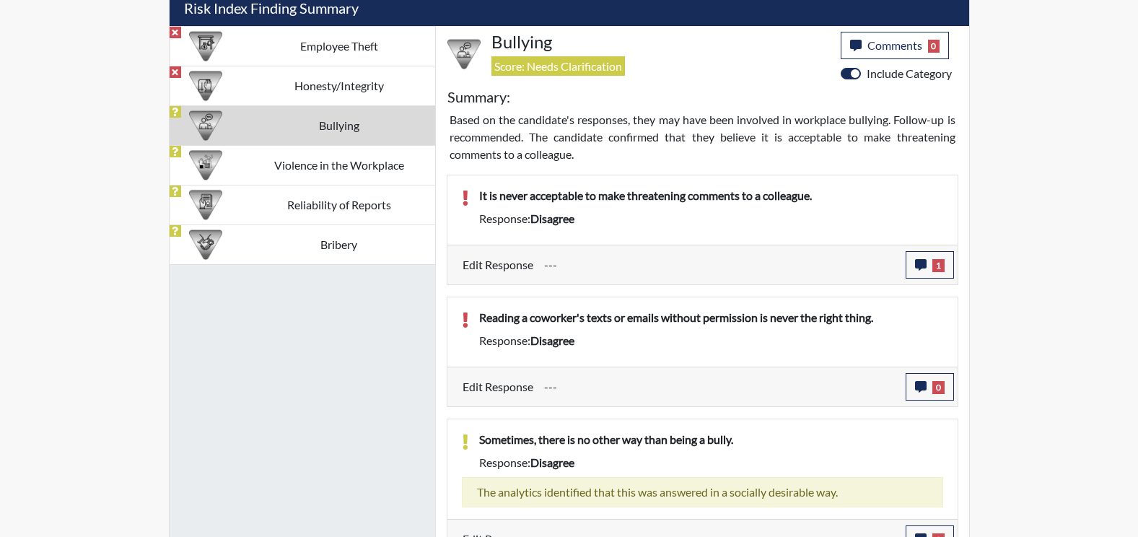
scroll to position [240, 600]
click at [915, 386] on icon "button" at bounding box center [921, 387] width 12 height 12
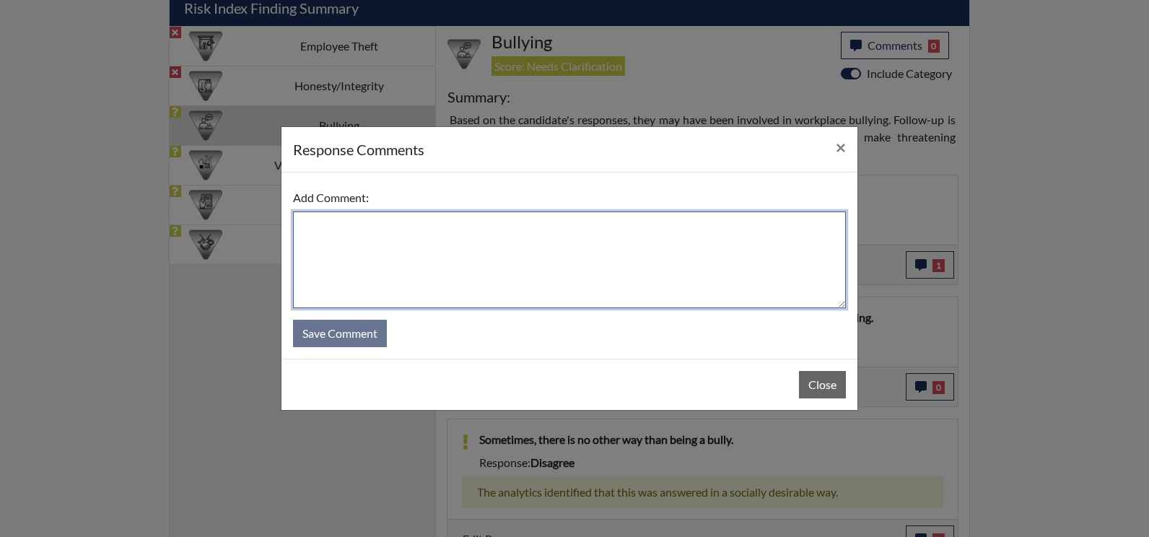
click at [412, 271] on textarea at bounding box center [569, 259] width 553 height 97
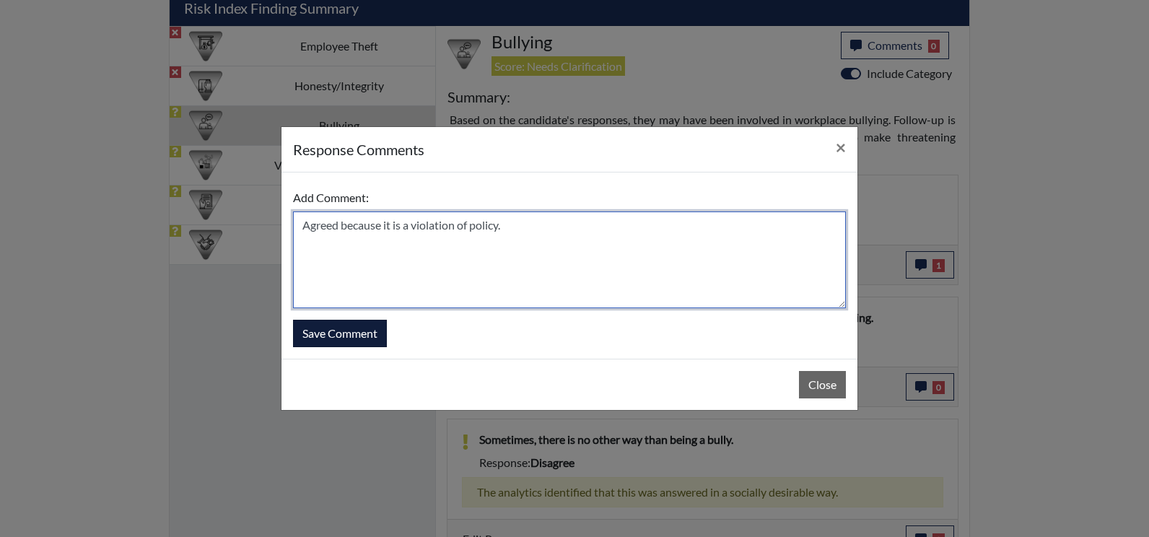
type textarea "Agreed because it is a violation of policy."
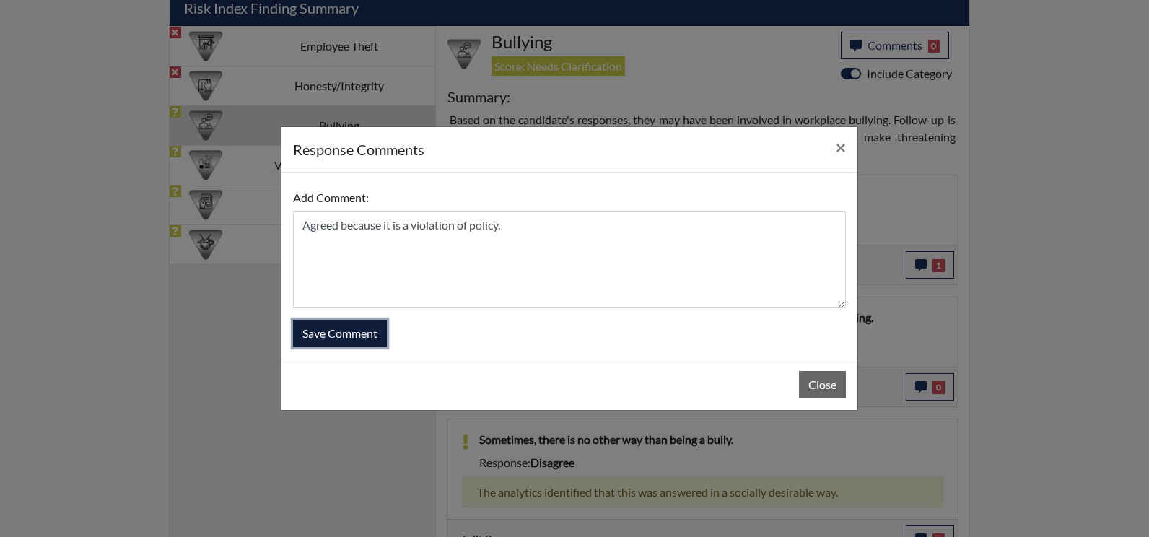
click at [374, 331] on button "Save Comment" at bounding box center [340, 333] width 94 height 27
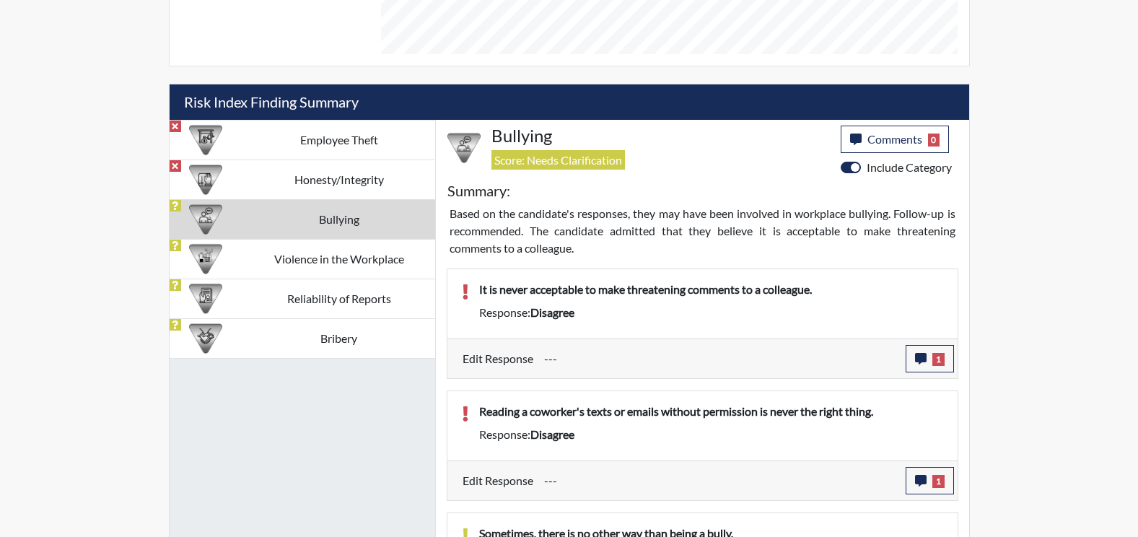
scroll to position [770, 0]
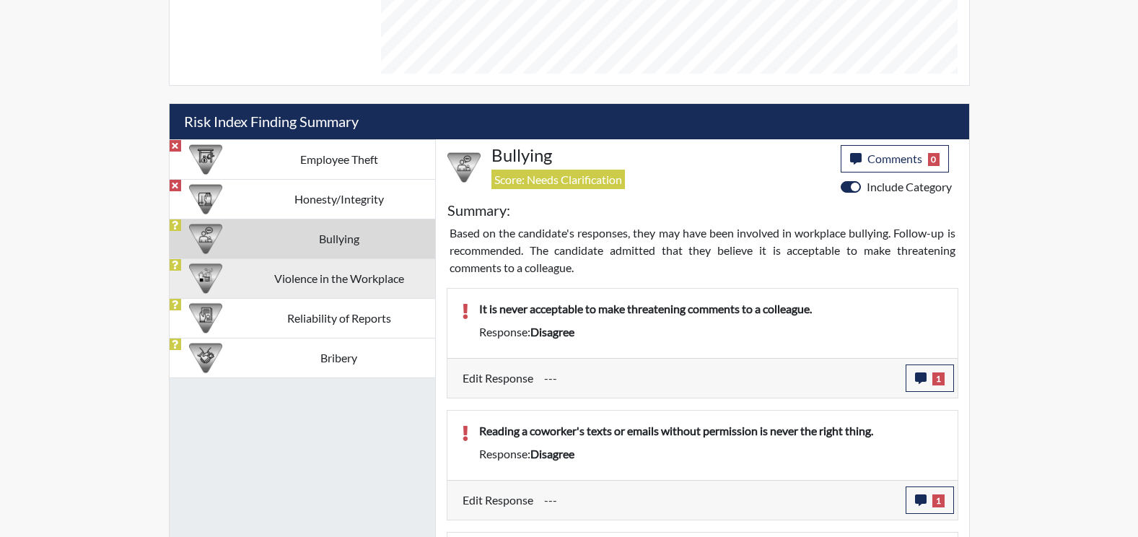
click at [299, 286] on td "Violence in the Workplace" at bounding box center [338, 278] width 192 height 40
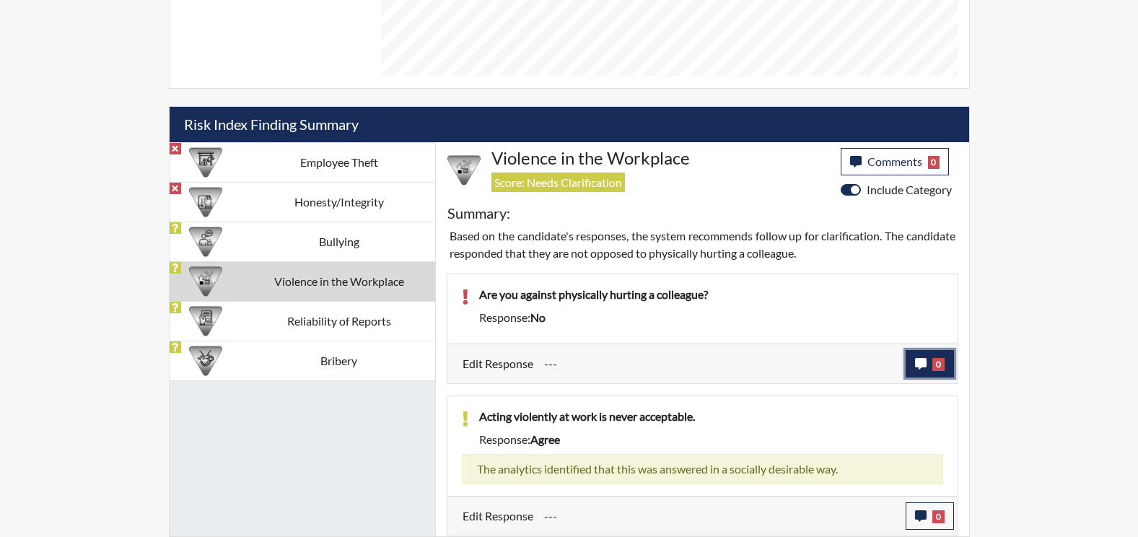
click at [917, 367] on icon "button" at bounding box center [921, 364] width 12 height 12
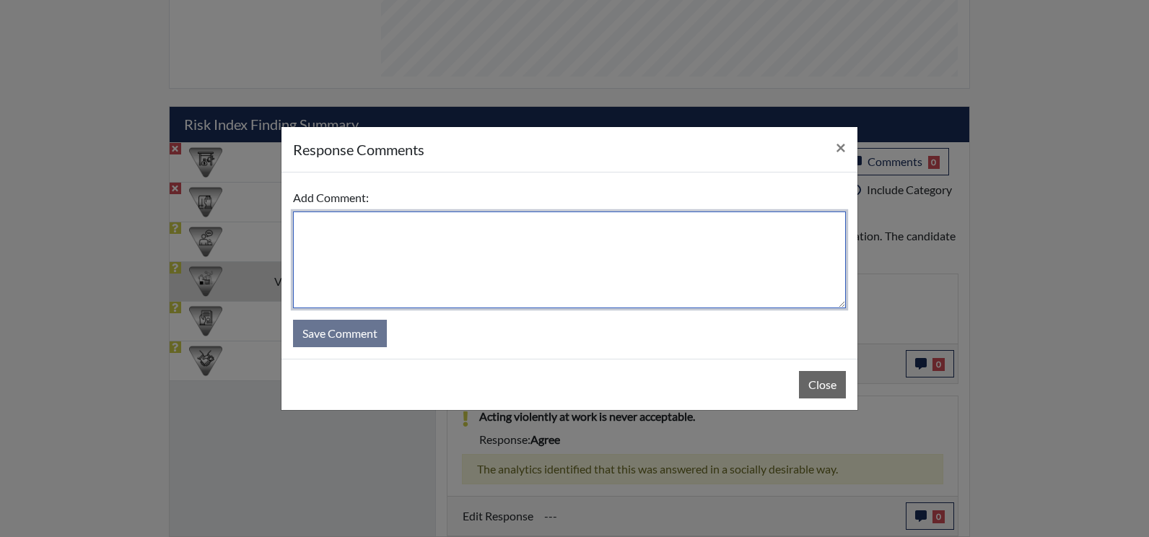
click at [385, 255] on textarea at bounding box center [569, 259] width 553 height 97
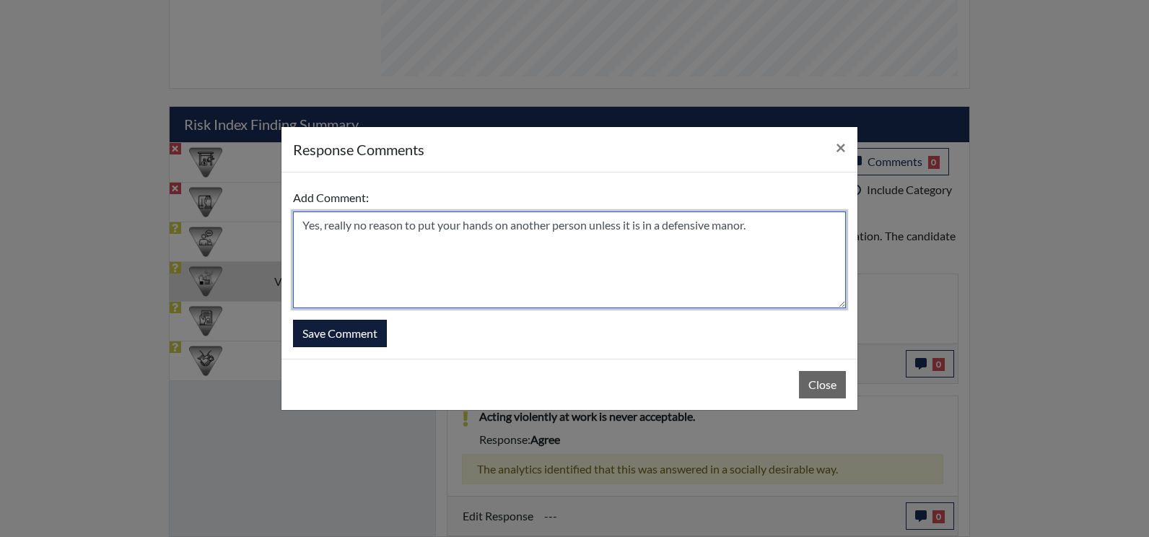
type textarea "Yes, really no reason to put your hands on another person unless it is in a def…"
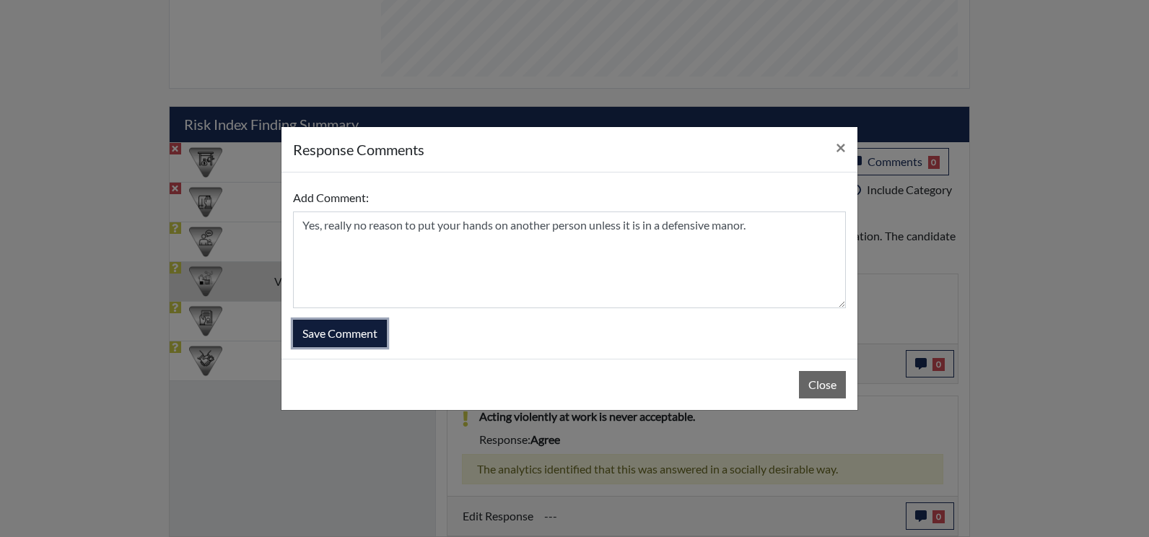
click at [355, 328] on button "Save Comment" at bounding box center [340, 333] width 94 height 27
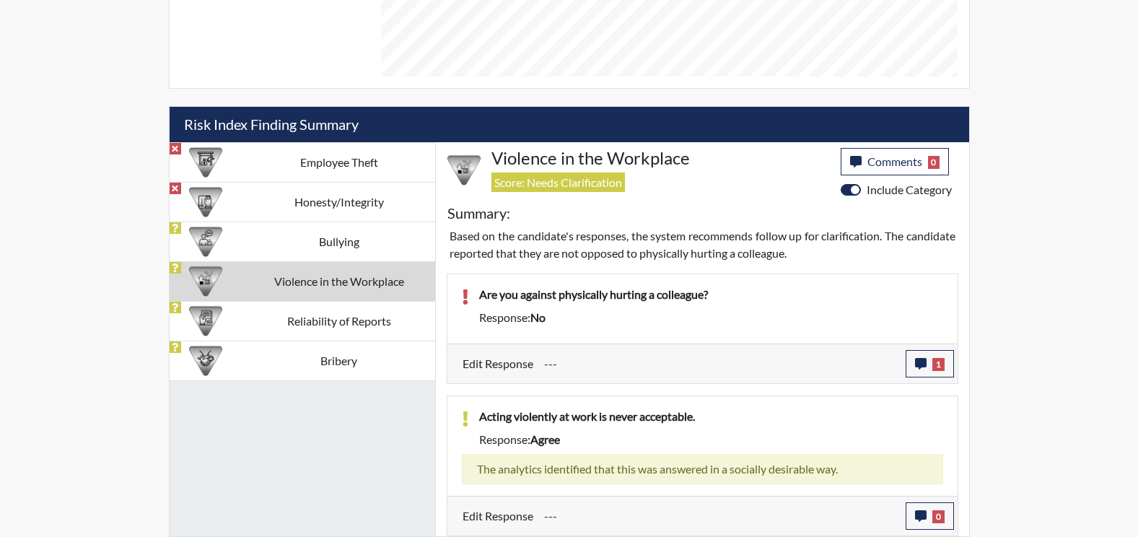
scroll to position [240, 600]
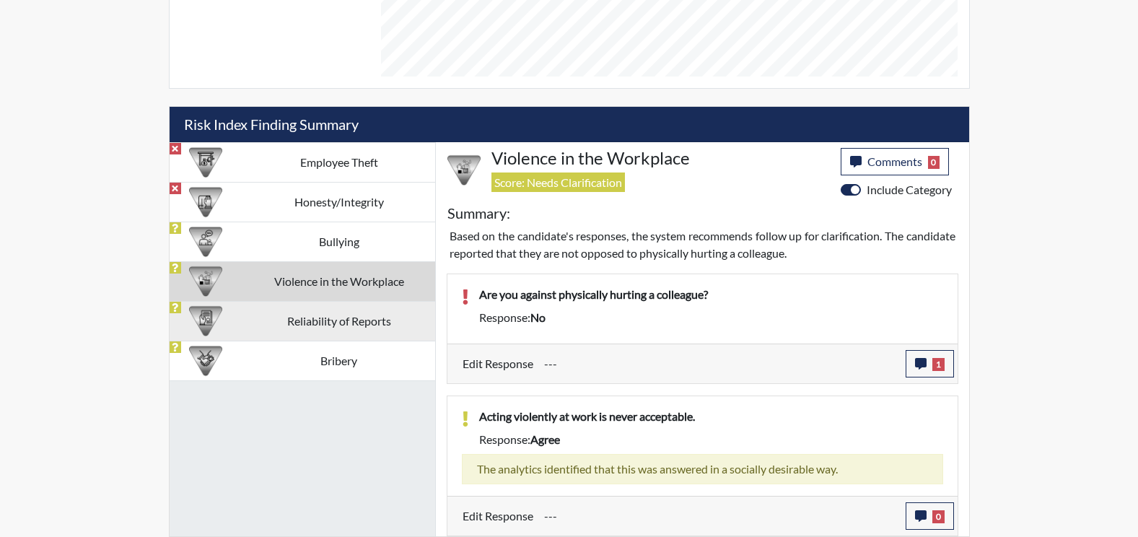
click at [326, 322] on td "Reliability of Reports" at bounding box center [338, 321] width 192 height 40
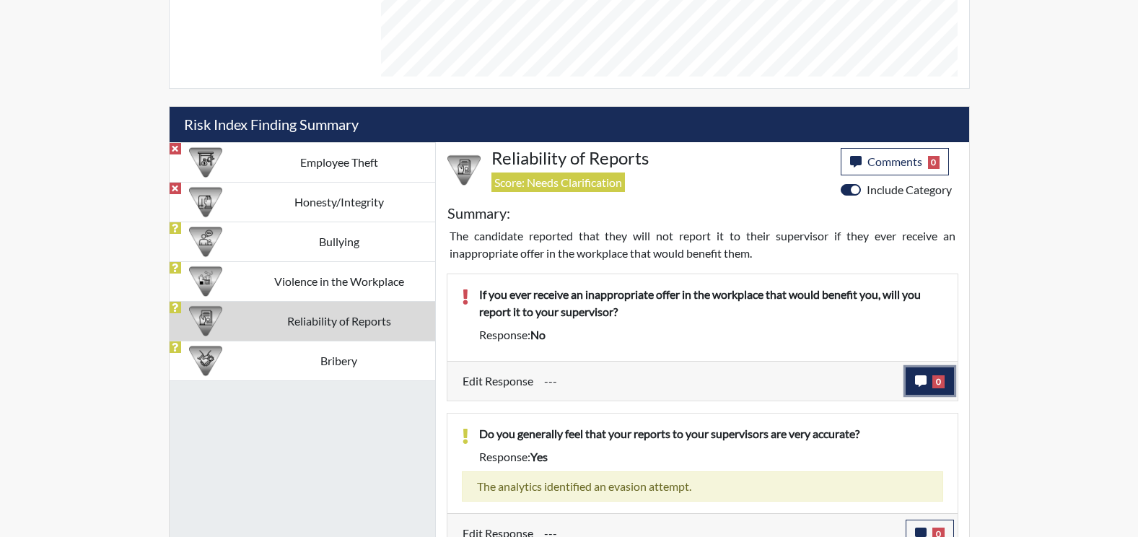
click at [919, 384] on icon "button" at bounding box center [921, 381] width 12 height 12
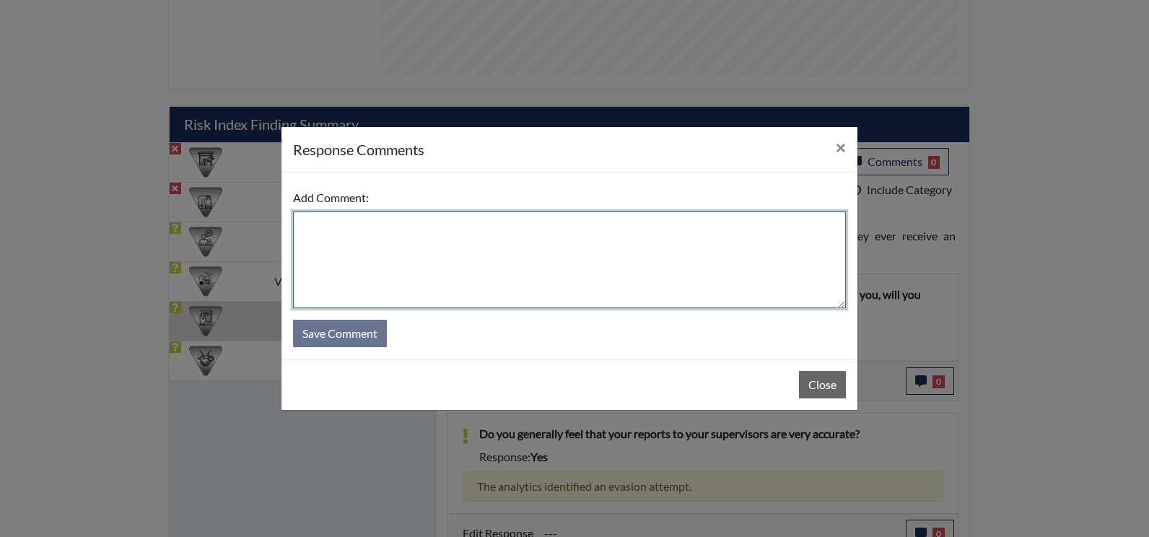
click at [466, 275] on textarea at bounding box center [569, 259] width 553 height 97
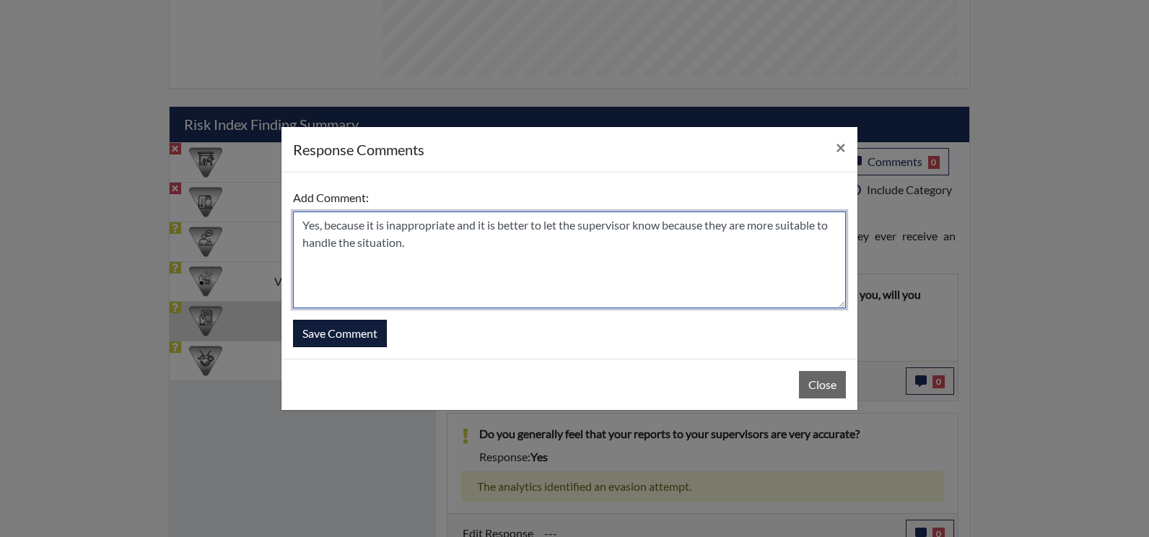
type textarea "Yes, because it is inappropriate and it is better to let the supervisor know be…"
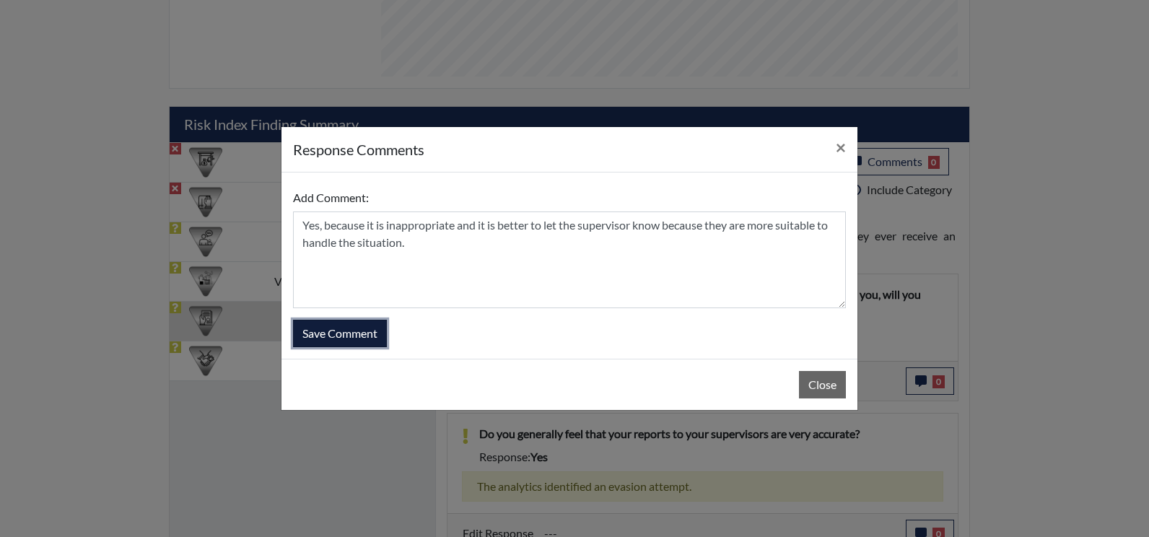
click at [355, 334] on button "Save Comment" at bounding box center [340, 333] width 94 height 27
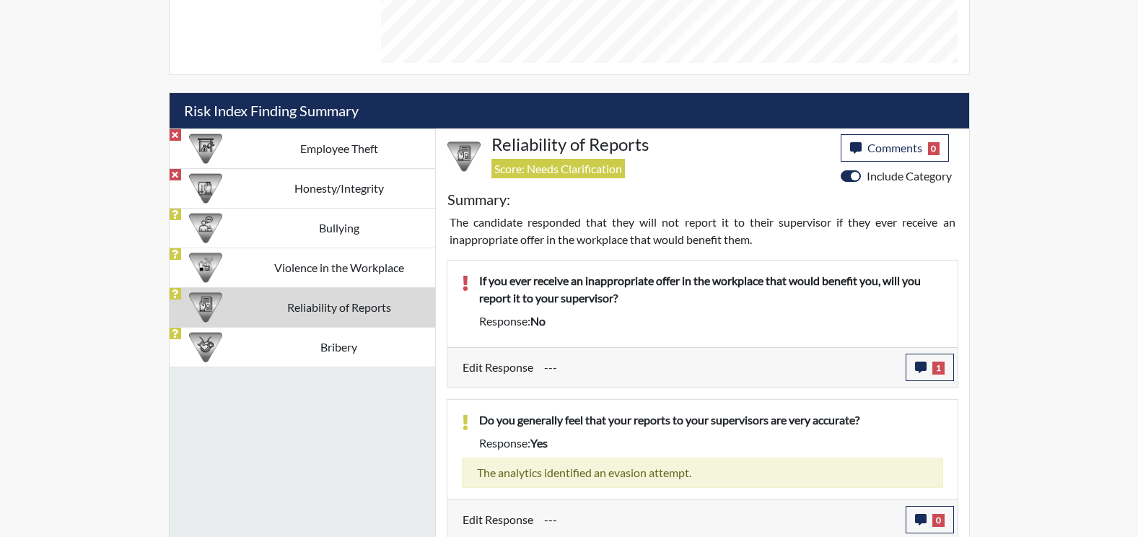
scroll to position [784, 0]
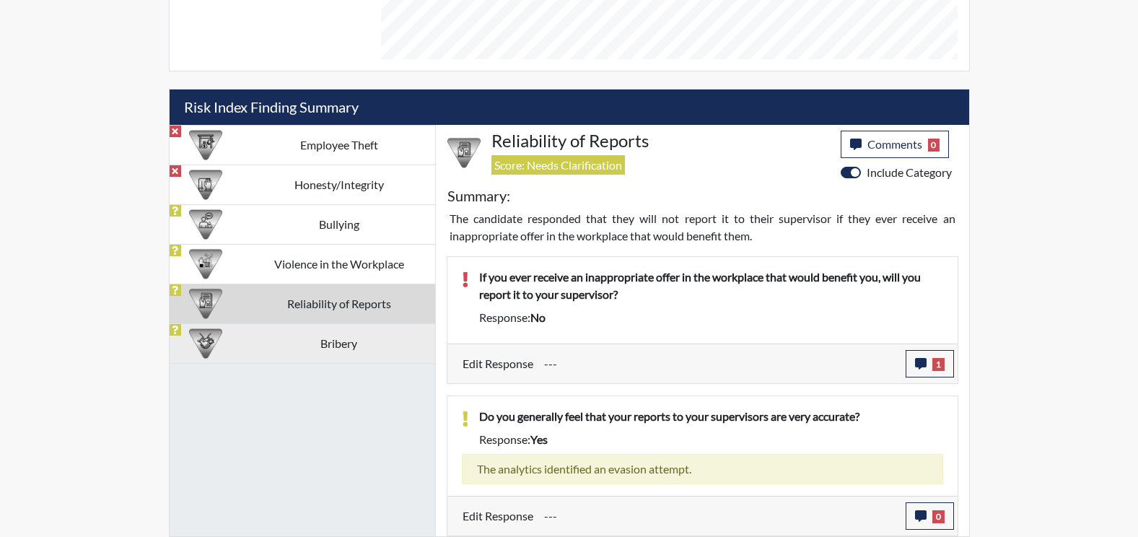
click at [362, 341] on td "Bribery" at bounding box center [338, 343] width 192 height 40
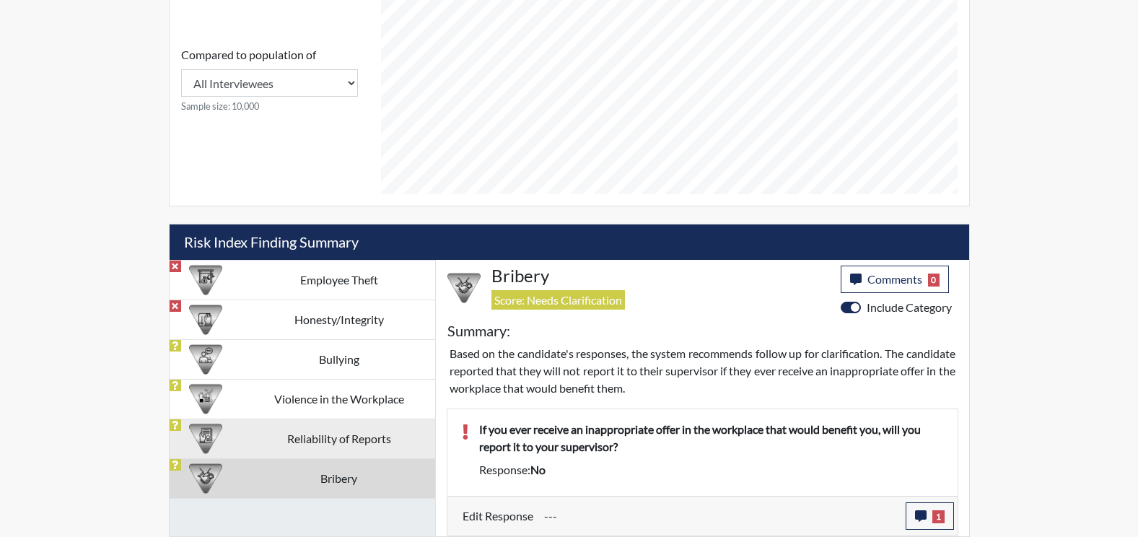
click at [329, 447] on td "Reliability of Reports" at bounding box center [338, 439] width 192 height 40
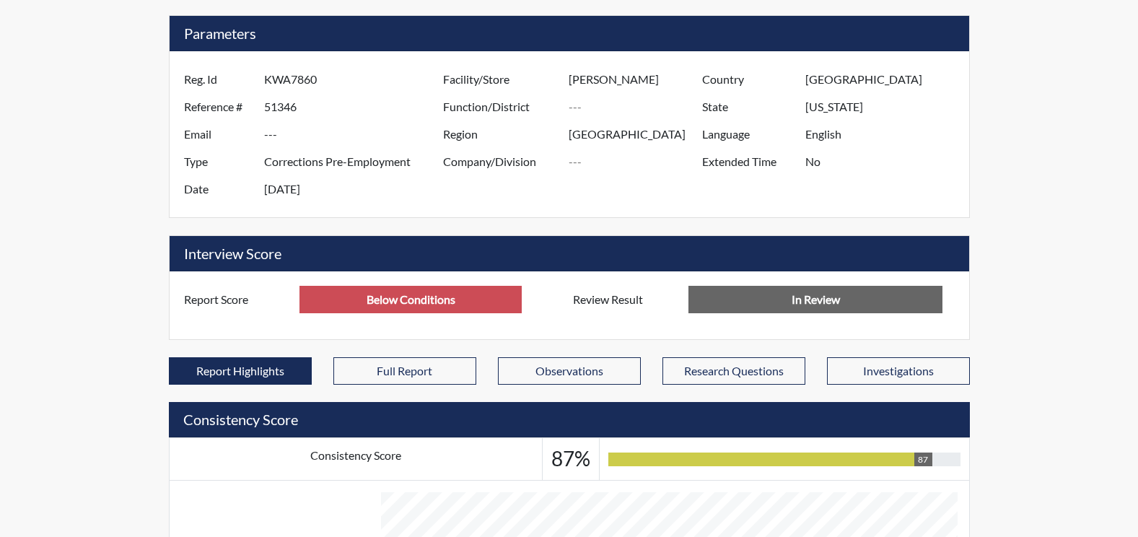
scroll to position [0, 0]
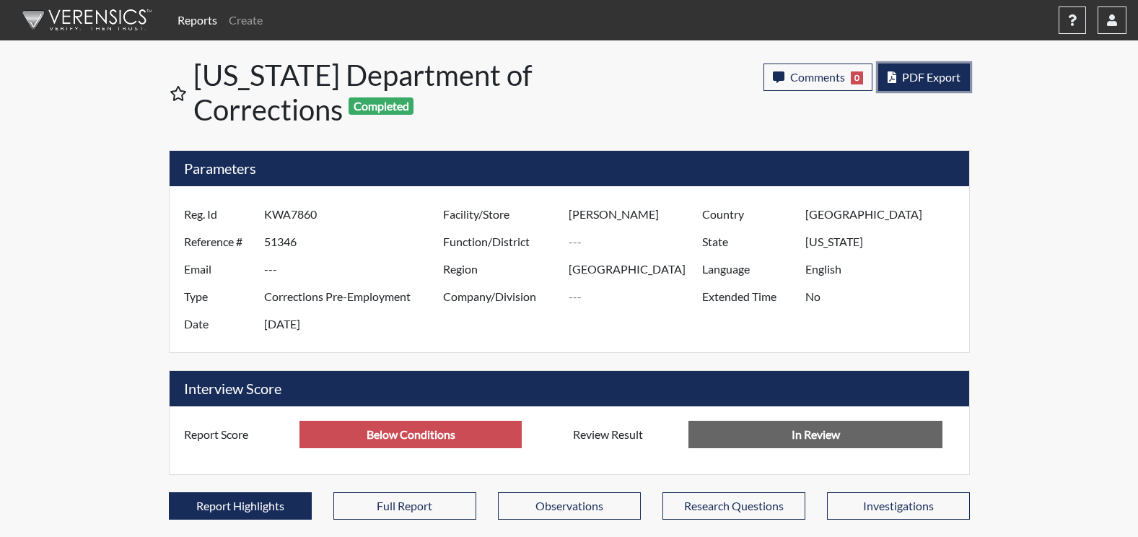
click at [927, 75] on span "PDF Export" at bounding box center [931, 77] width 58 height 14
